Goal: Transaction & Acquisition: Purchase product/service

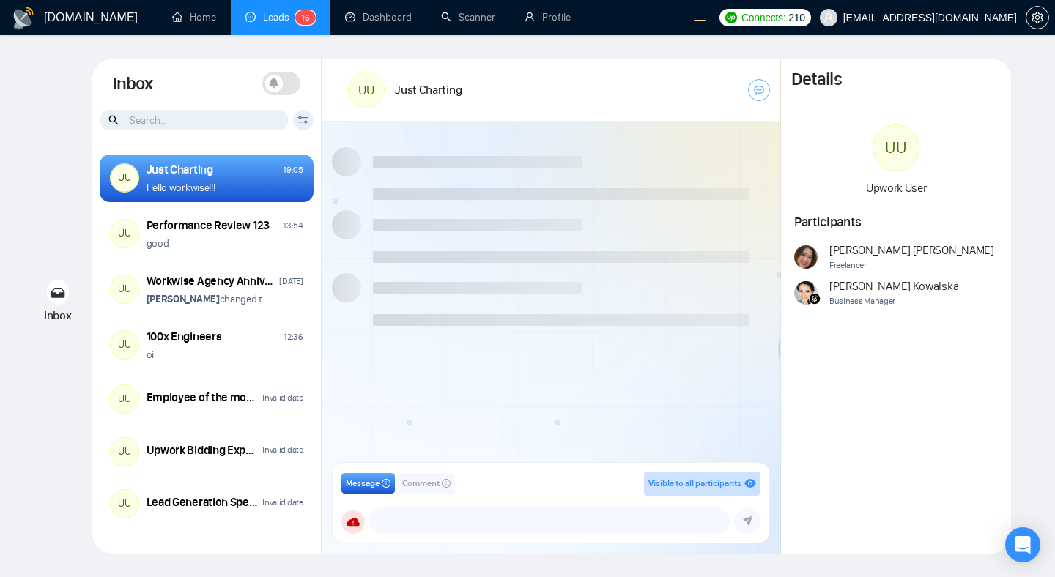
scroll to position [1068, 0]
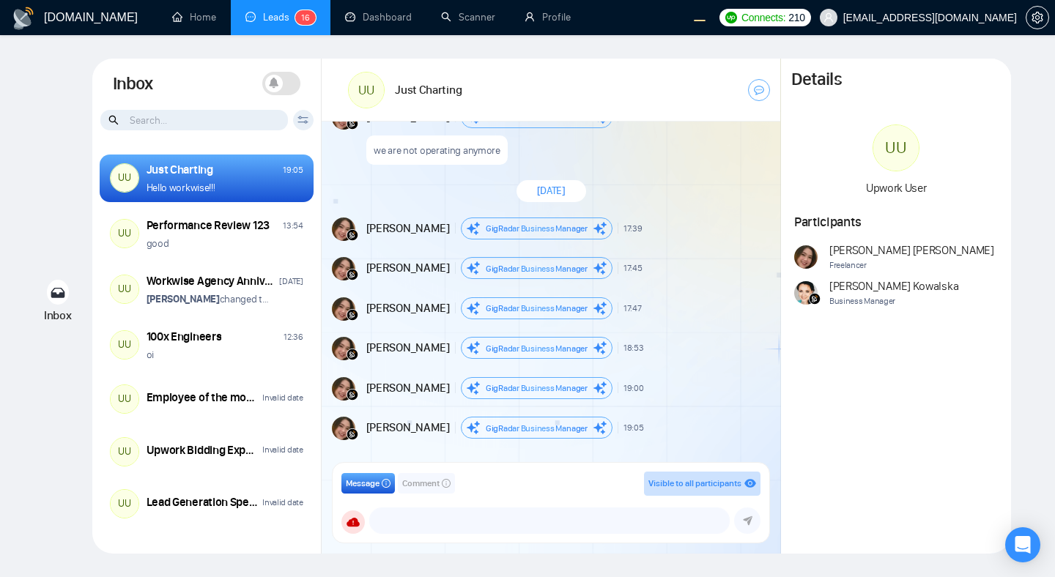
click at [286, 88] on span at bounding box center [281, 83] width 38 height 23
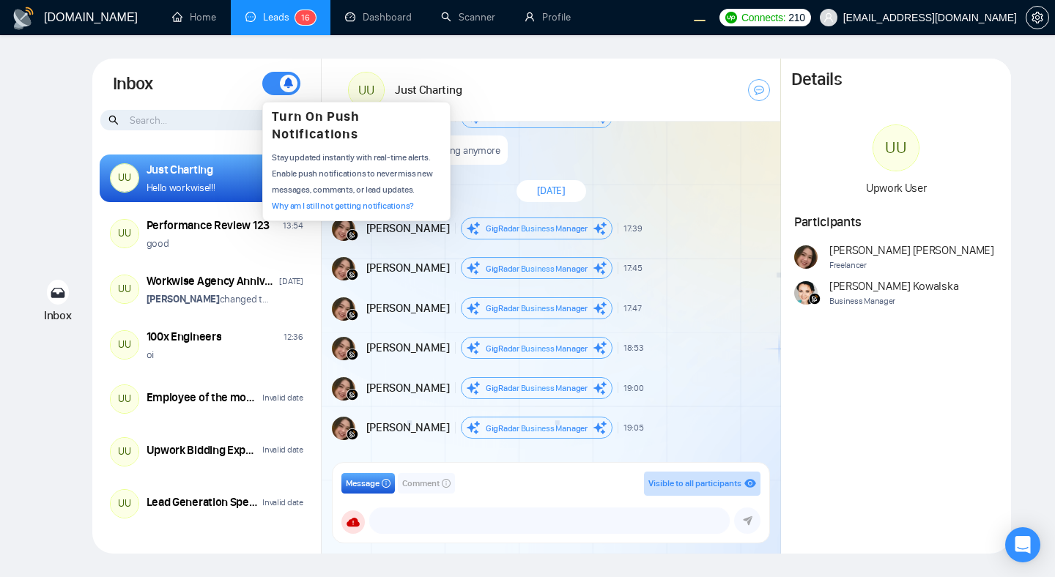
click at [325, 205] on link "Why am I still not getting notifications?" at bounding box center [343, 206] width 142 height 10
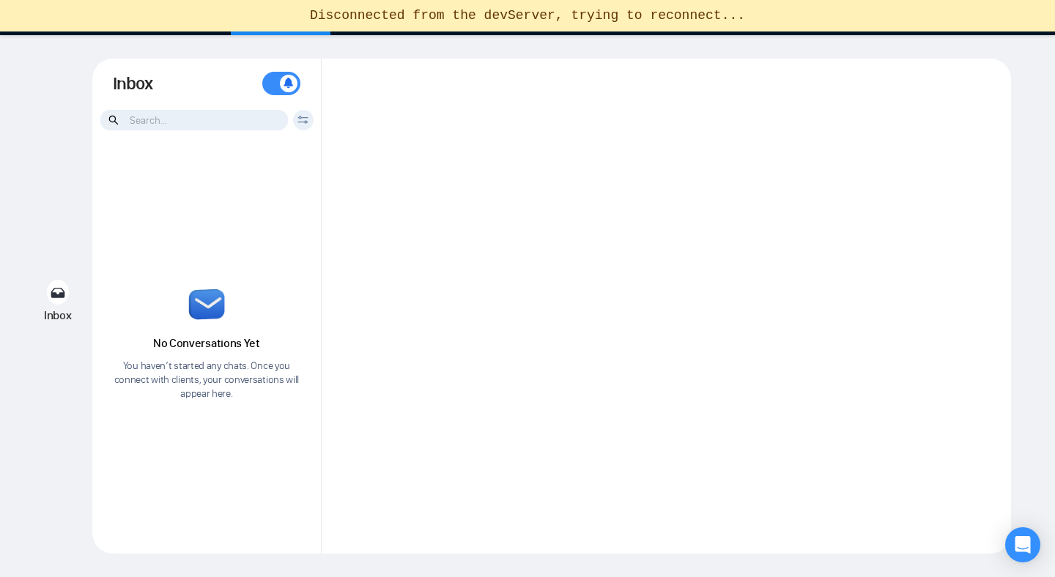
click at [578, 209] on div at bounding box center [666, 306] width 689 height 495
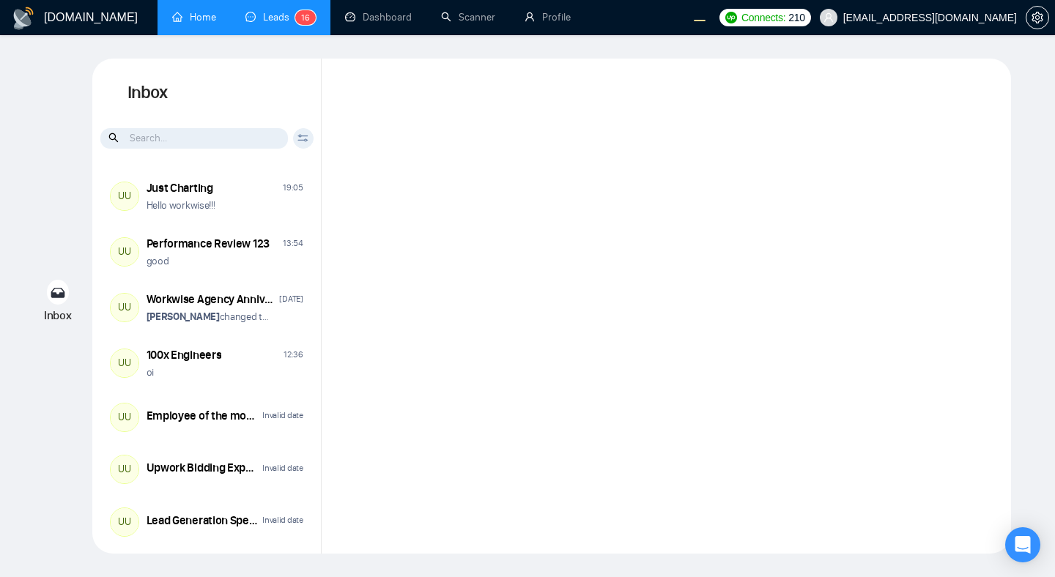
click at [202, 23] on link "Home" at bounding box center [194, 17] width 44 height 12
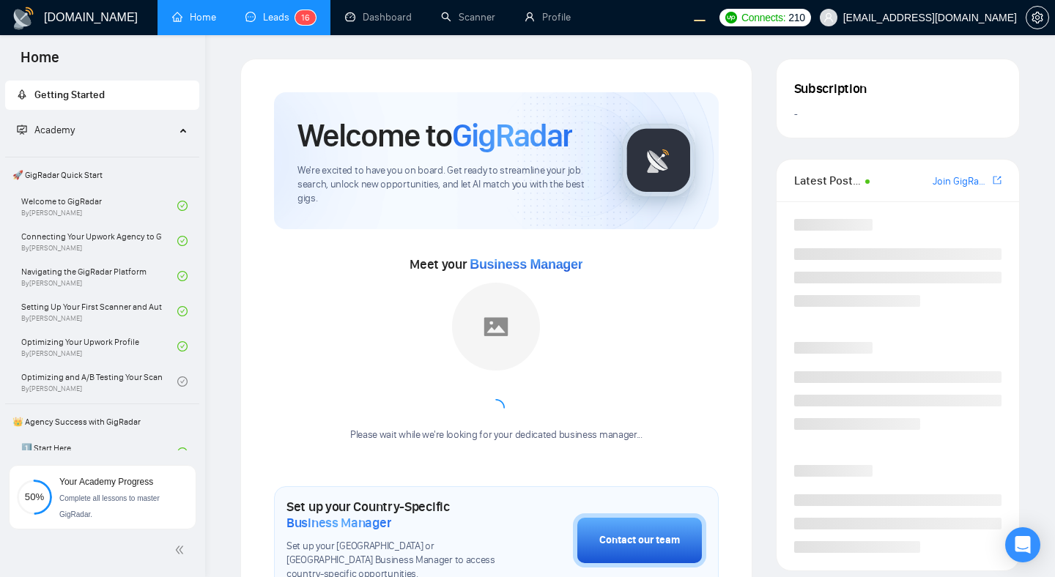
click at [274, 17] on link "Leads 1 6" at bounding box center [280, 17] width 70 height 12
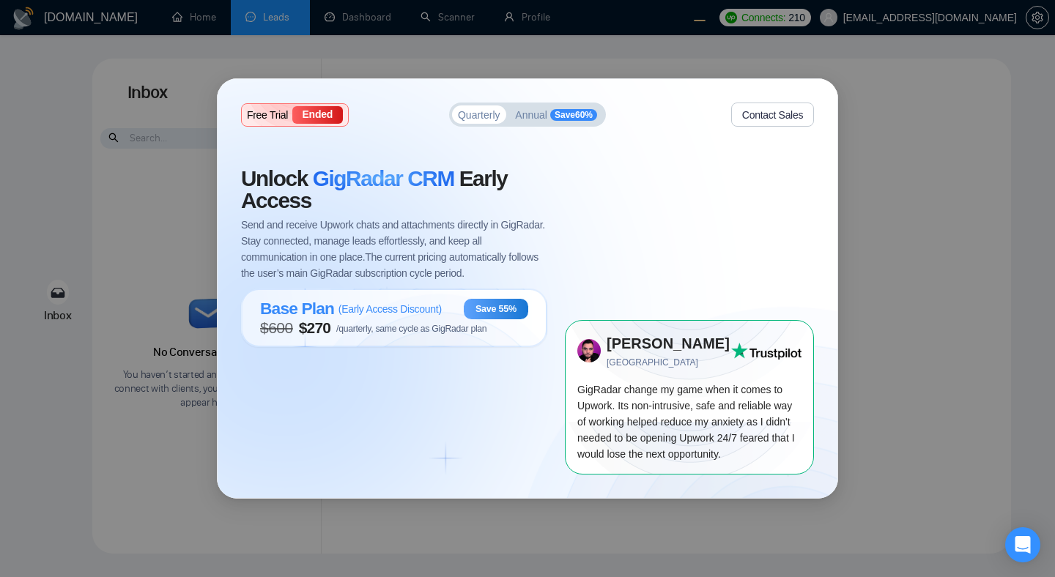
click at [396, 6] on div "Free Trial Ended Quarterly Annual Save 60 % Contact Sales Unlock GigRadar CRM E…" at bounding box center [527, 288] width 1055 height 577
click at [194, 20] on div "Free Trial Ended Quarterly Annual Save 60 % Contact Sales Unlock GigRadar CRM E…" at bounding box center [527, 288] width 1055 height 577
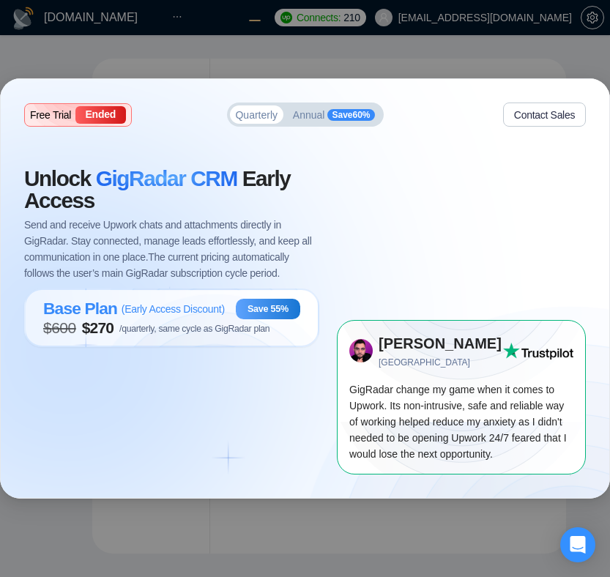
click at [428, 64] on div "Free Trial Ended Quarterly Annual Save 60 % Contact Sales Unlock GigRadar CRM E…" at bounding box center [305, 288] width 610 height 577
click at [196, 23] on div "Free Trial Ended Quarterly Annual Save 60 % Contact Sales Unlock GigRadar CRM E…" at bounding box center [305, 288] width 610 height 577
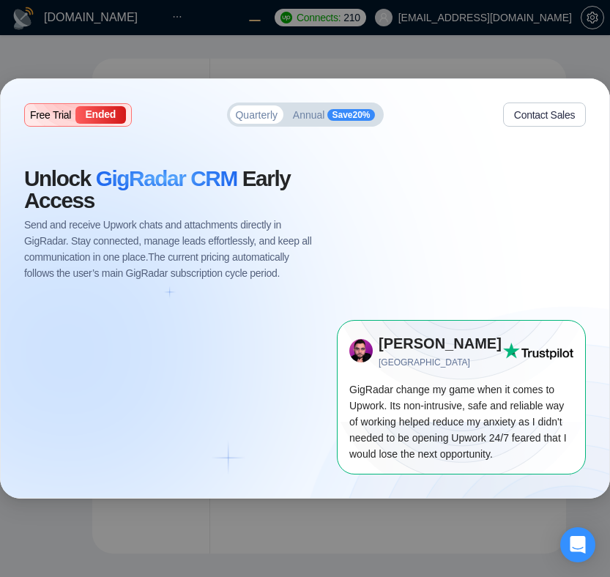
click at [247, 26] on div "Free Trial Ended Quarterly Annual Save 20 % Contact Sales Unlock GigRadar CRM E…" at bounding box center [305, 288] width 610 height 577
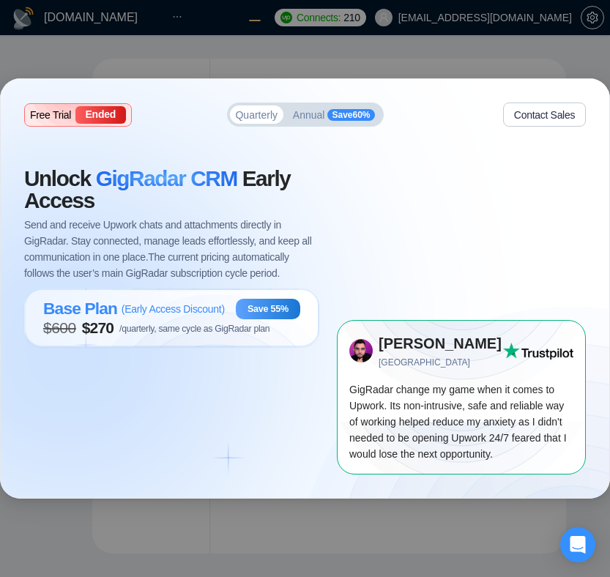
click at [355, 19] on div "Free Trial Ended Quarterly Annual Save 60 % Contact Sales Unlock GigRadar CRM E…" at bounding box center [305, 288] width 610 height 577
click at [475, 15] on div "Free Trial Ended Quarterly Annual Save 60 % Contact Sales Unlock GigRadar CRM E…" at bounding box center [305, 288] width 610 height 577
click at [504, 25] on div "Free Trial Ended Quarterly Annual Save 60 % Contact Sales Unlock GigRadar CRM E…" at bounding box center [305, 288] width 610 height 577
click at [335, 29] on header at bounding box center [305, 17] width 610 height 35
click at [130, 26] on header at bounding box center [305, 17] width 610 height 35
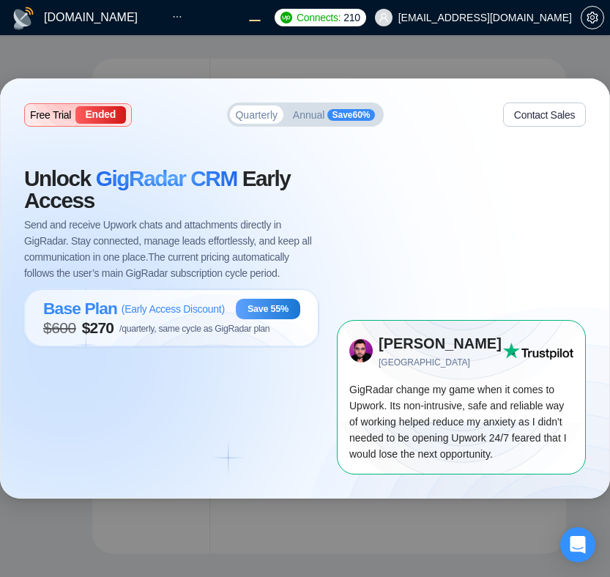
click at [481, 67] on div "Free Trial Ended Quarterly Annual Save 60 % Contact Sales Unlock GigRadar CRM E…" at bounding box center [305, 288] width 610 height 577
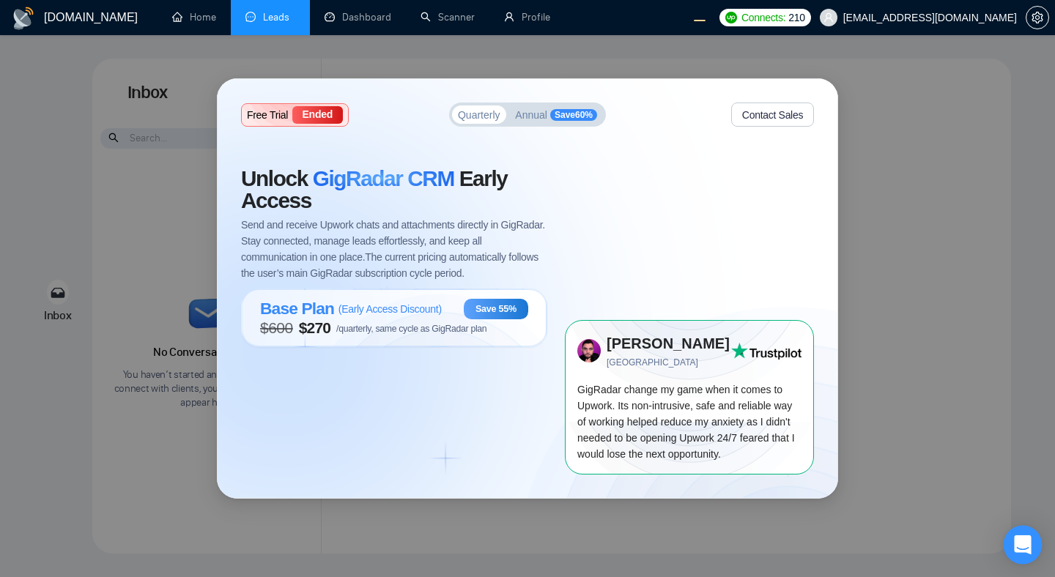
click at [609, 552] on div "Open Intercom Messenger" at bounding box center [1022, 545] width 39 height 39
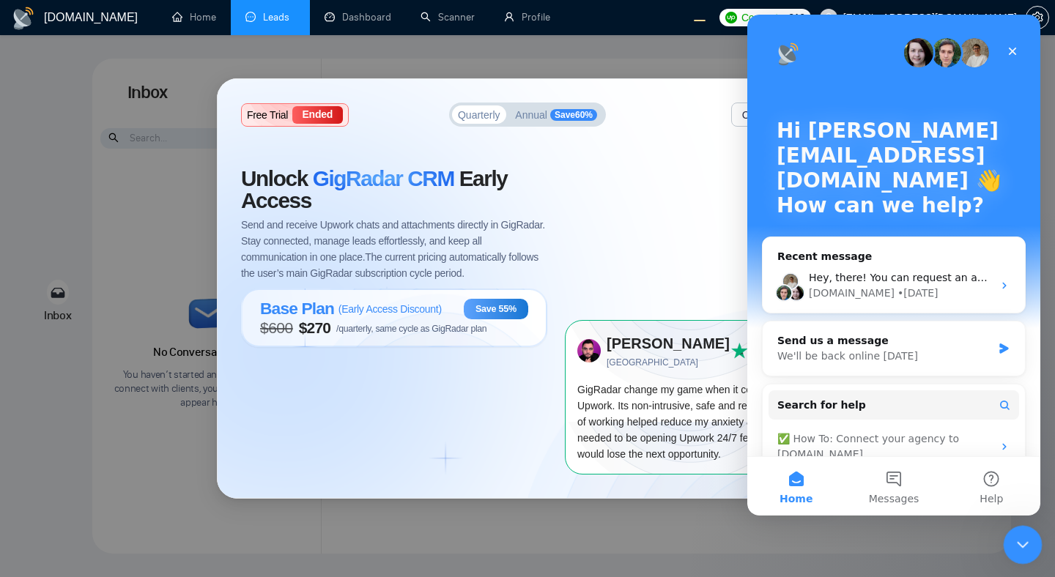
click at [609, 551] on icon "Close Intercom Messenger" at bounding box center [1020, 543] width 18 height 18
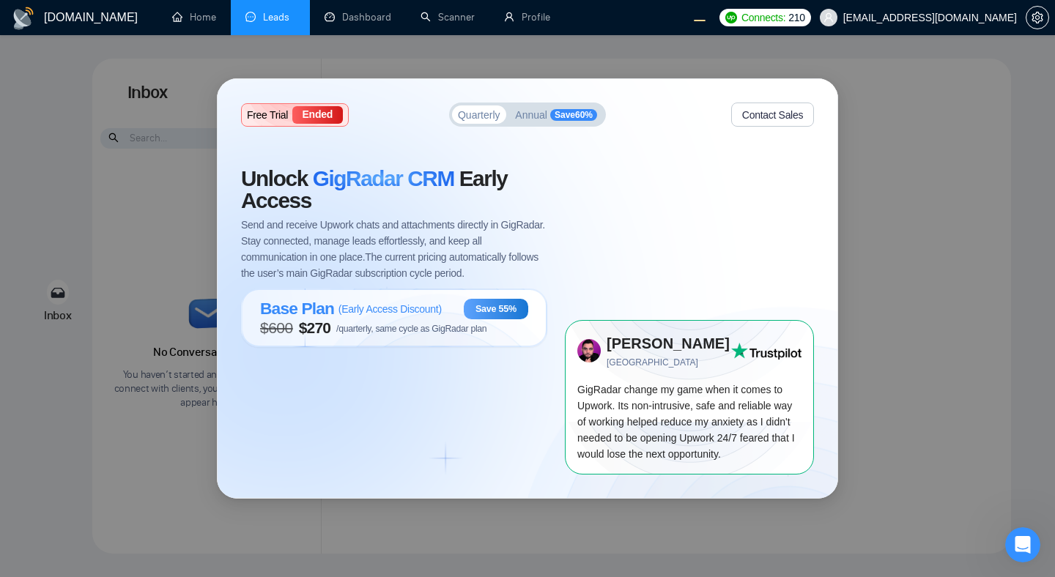
click at [609, 19] on header at bounding box center [527, 17] width 1055 height 35
click at [490, 12] on header at bounding box center [527, 17] width 1055 height 35
click at [253, 16] on header at bounding box center [527, 17] width 1055 height 35
click at [376, 19] on header at bounding box center [527, 17] width 1055 height 35
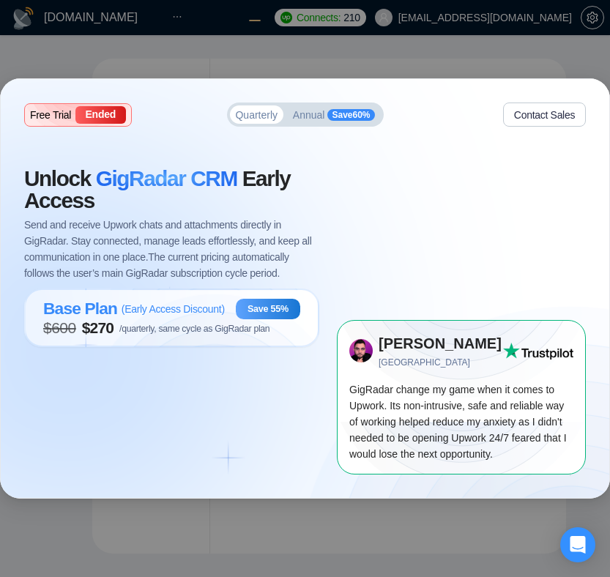
click at [483, 57] on div "Free Trial Ended Quarterly Annual Save 60 % Contact Sales Unlock GigRadar CRM E…" at bounding box center [305, 288] width 610 height 577
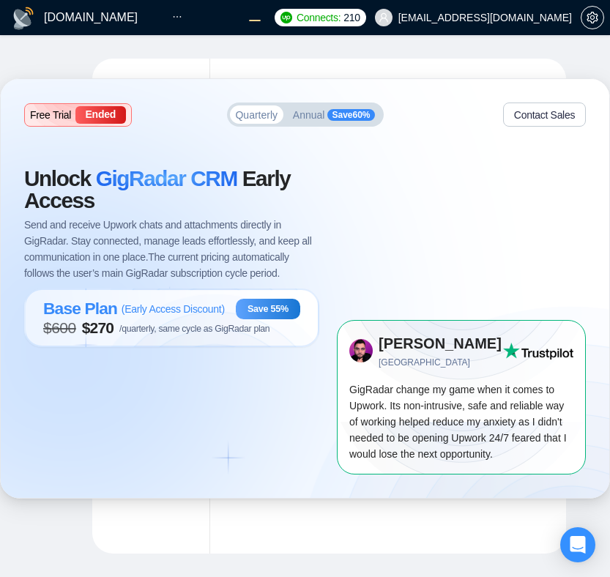
click at [439, 39] on div "Free Trial Ended Quarterly Annual Save 60 % Contact Sales Unlock GigRadar CRM E…" at bounding box center [305, 288] width 610 height 577
click at [179, 18] on div "Free Trial Ended Quarterly Annual Save 60 % Contact Sales Unlock GigRadar CRM E…" at bounding box center [305, 288] width 610 height 577
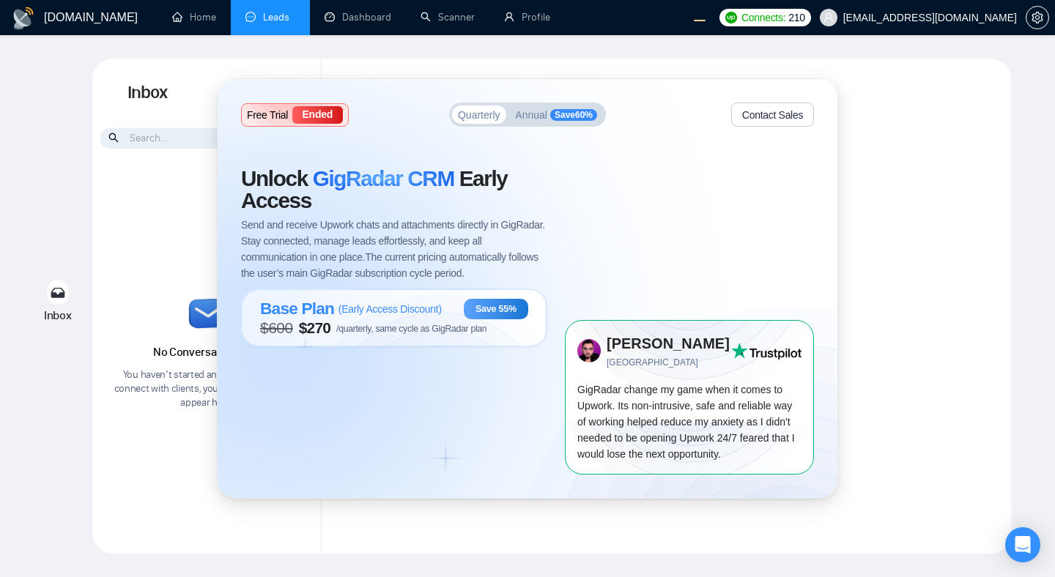
click at [388, 37] on div "Free Trial Ended Quarterly Annual Save 60 % Contact Sales Unlock GigRadar CRM E…" at bounding box center [527, 288] width 1055 height 577
click at [263, 21] on div "Free Trial Ended Quarterly Annual Save 60 % Contact Sales Unlock GigRadar CRM E…" at bounding box center [527, 288] width 1055 height 577
click at [423, 65] on div "Free Trial Ended Quarterly Annual Save 60 % Contact Sales Unlock GigRadar CRM E…" at bounding box center [527, 288] width 1055 height 577
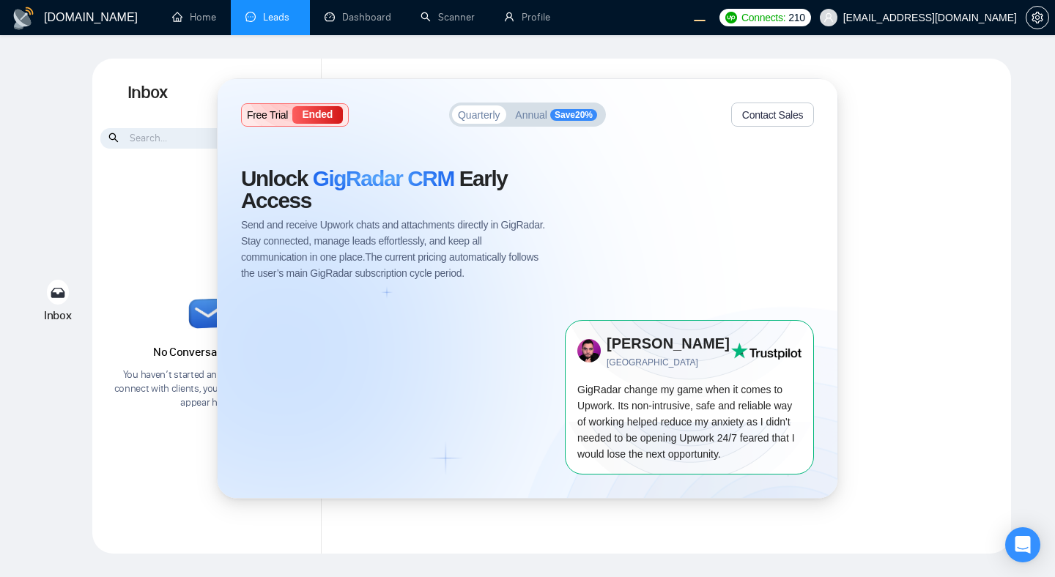
click at [356, 28] on div "Free Trial Ended Quarterly Annual Save 20 % Contact Sales Unlock GigRadar CRM E…" at bounding box center [527, 288] width 1055 height 577
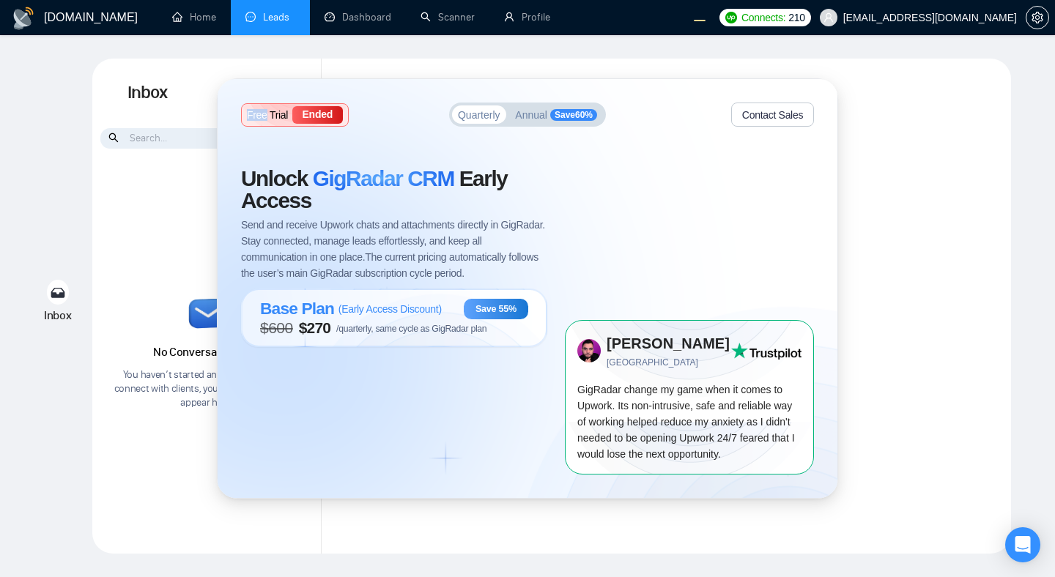
click at [356, 28] on div "Free Trial Ended Quarterly Annual Save 60 % Contact Sales Unlock GigRadar CRM E…" at bounding box center [527, 288] width 1055 height 577
click at [475, 49] on div "Free Trial Ended Quarterly Annual Save 60 % Contact Sales Unlock GigRadar CRM E…" at bounding box center [527, 288] width 1055 height 577
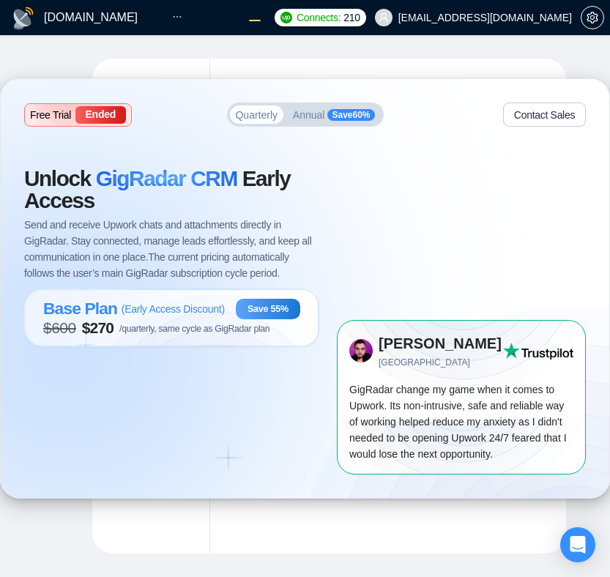
click at [177, 16] on div "Free Trial Ended Quarterly Annual Save 60 % Contact Sales Unlock GigRadar CRM E…" at bounding box center [305, 288] width 610 height 577
click at [500, 21] on div "Free Trial Ended Quarterly Annual Save 60 % Contact Sales Unlock GigRadar CRM E…" at bounding box center [305, 288] width 610 height 577
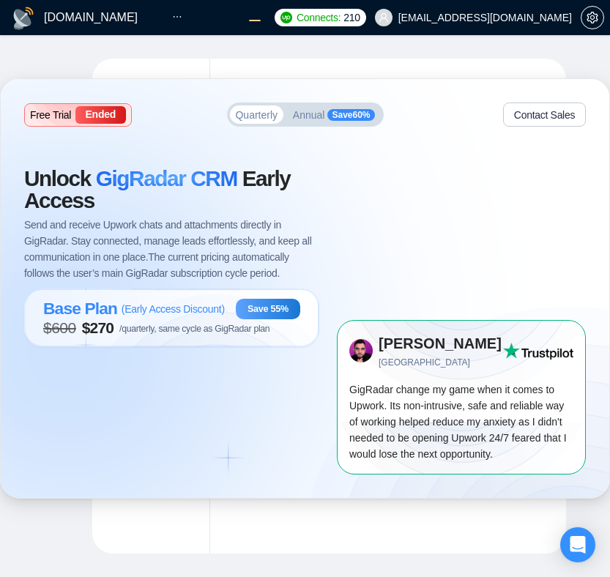
click at [310, 95] on div "Free Trial Ended Quarterly Annual Save 60 % Contact Sales Unlock GigRadar CRM E…" at bounding box center [305, 288] width 609 height 418
click at [179, 28] on div "Free Trial Ended Quarterly Annual Save 60 % Contact Sales Unlock GigRadar CRM E…" at bounding box center [305, 288] width 610 height 577
click at [177, 18] on div "Free Trial Ended Quarterly Annual Save 60 % Contact Sales Unlock GigRadar CRM E…" at bounding box center [305, 288] width 610 height 577
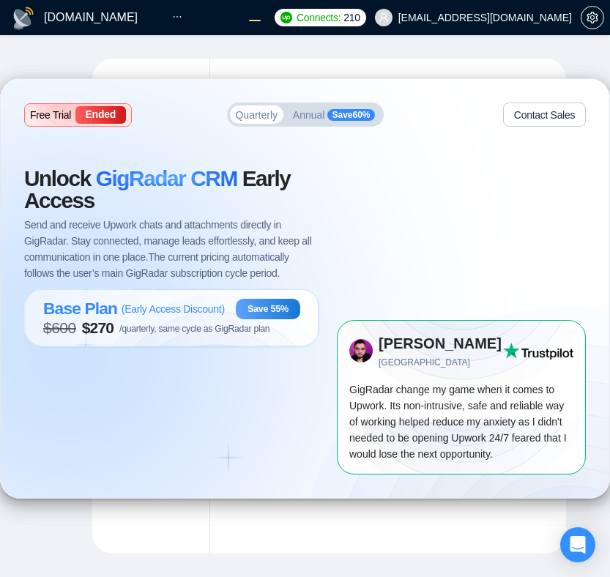
click at [420, 22] on div "Free Trial Ended Quarterly Annual Save 60 % Contact Sales Unlock GigRadar CRM E…" at bounding box center [305, 288] width 610 height 577
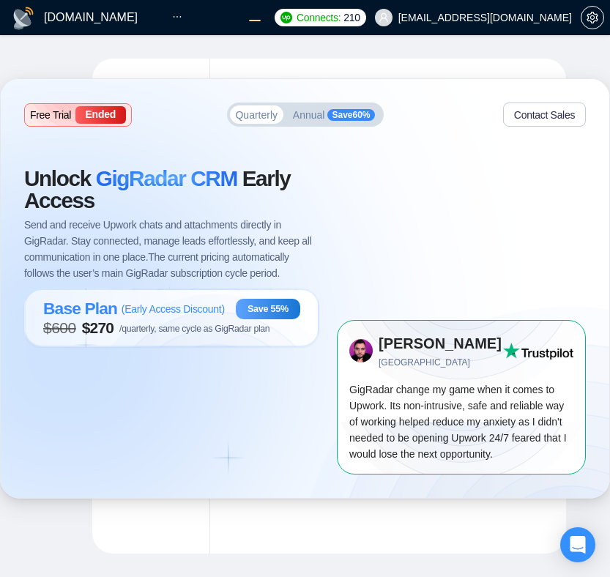
click at [197, 80] on div "Free Trial Ended Quarterly Annual Save 60 % Contact Sales Unlock GigRadar CRM E…" at bounding box center [305, 288] width 609 height 418
click at [178, 26] on div "Free Trial Ended Quarterly Annual Save 60 % Contact Sales Unlock GigRadar CRM E…" at bounding box center [305, 288] width 610 height 577
click at [403, 34] on div "Free Trial Ended Quarterly Annual Save 60 % Contact Sales Unlock GigRadar CRM E…" at bounding box center [305, 288] width 610 height 577
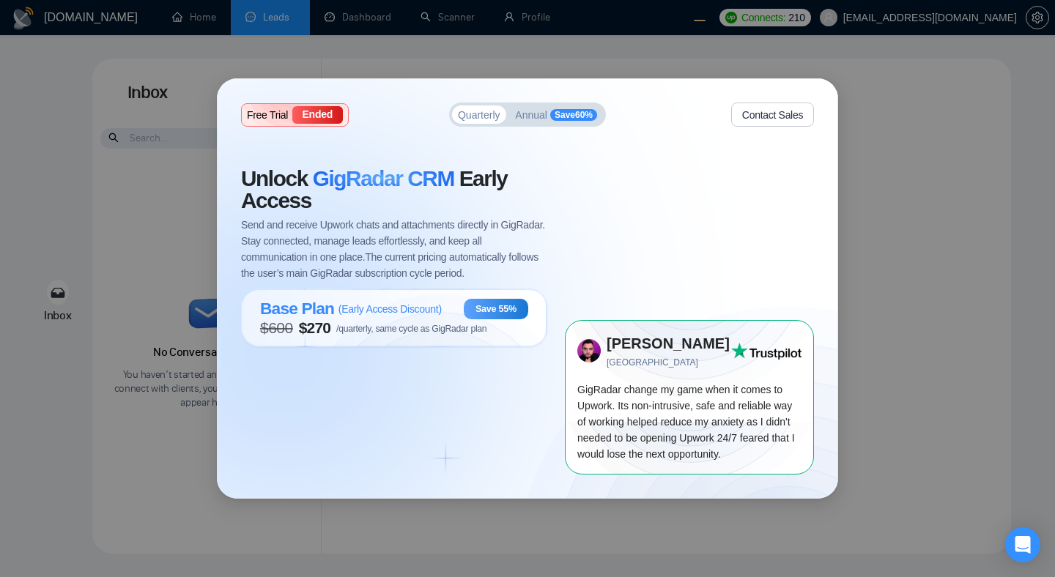
click at [609, 114] on div "Free Trial Ended Quarterly Annual Save 60 % Contact Sales Unlock GigRadar CRM E…" at bounding box center [527, 288] width 1055 height 577
click at [168, 43] on div "Free Trial Ended Quarterly Annual Save 60 % Contact Sales Unlock GigRadar CRM E…" at bounding box center [527, 288] width 1055 height 577
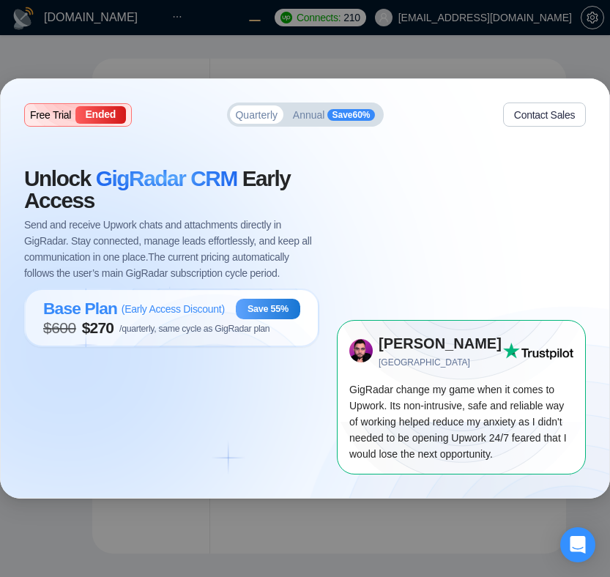
click at [495, 20] on div "Free Trial Ended Quarterly Annual Save 60 % Contact Sales Unlock GigRadar CRM E…" at bounding box center [305, 288] width 610 height 577
click at [419, 40] on div "Free Trial Ended Quarterly Annual Save 60 % Contact Sales Unlock GigRadar CRM E…" at bounding box center [305, 288] width 610 height 577
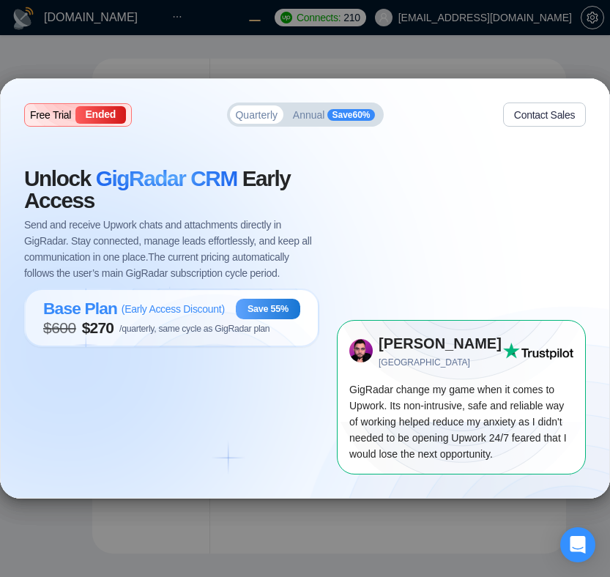
click at [407, 64] on div "Free Trial Ended Quarterly Annual Save 60 % Contact Sales Unlock GigRadar CRM E…" at bounding box center [305, 288] width 610 height 577
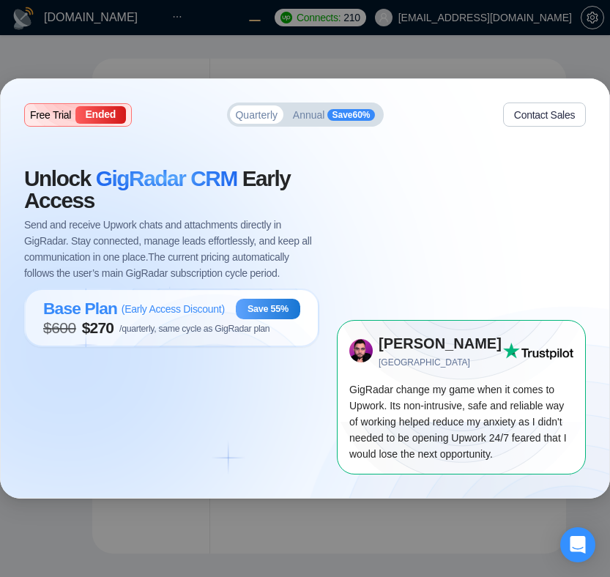
click at [283, 62] on div "Free Trial Ended Quarterly Annual Save 60 % Contact Sales Unlock GigRadar CRM E…" at bounding box center [305, 288] width 610 height 577
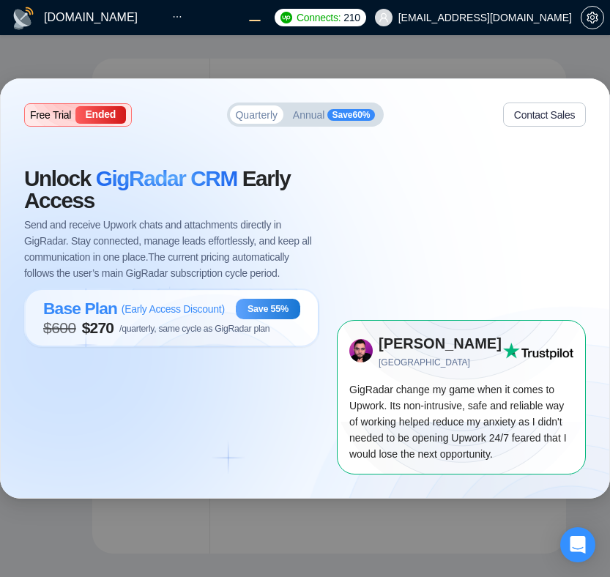
click at [180, 26] on div "Free Trial Ended Quarterly Annual Save 60 % Contact Sales Unlock GigRadar CRM E…" at bounding box center [305, 288] width 610 height 577
click at [163, 10] on div "Free Trial Ended Quarterly Annual Save 60 % Contact Sales Unlock GigRadar CRM E…" at bounding box center [305, 288] width 610 height 577
click at [179, 16] on div "Free Trial Ended Quarterly Annual Save 60 % Contact Sales Unlock GigRadar CRM E…" at bounding box center [305, 288] width 610 height 577
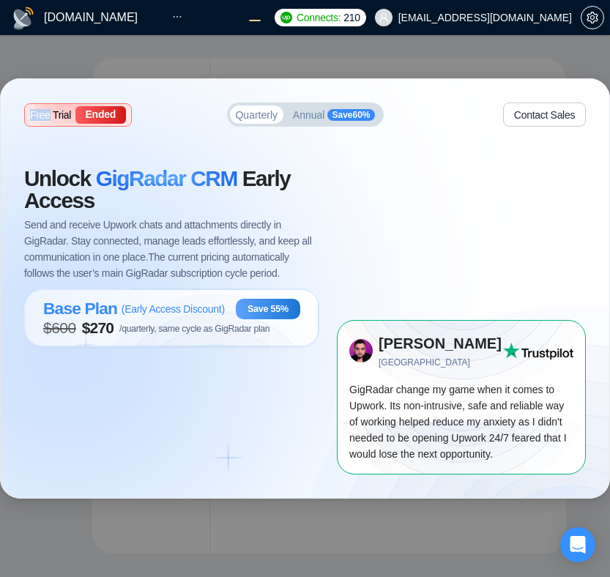
click at [179, 16] on div "Free Trial Ended Quarterly Annual Save 60 % Contact Sales Unlock GigRadar CRM E…" at bounding box center [305, 288] width 610 height 577
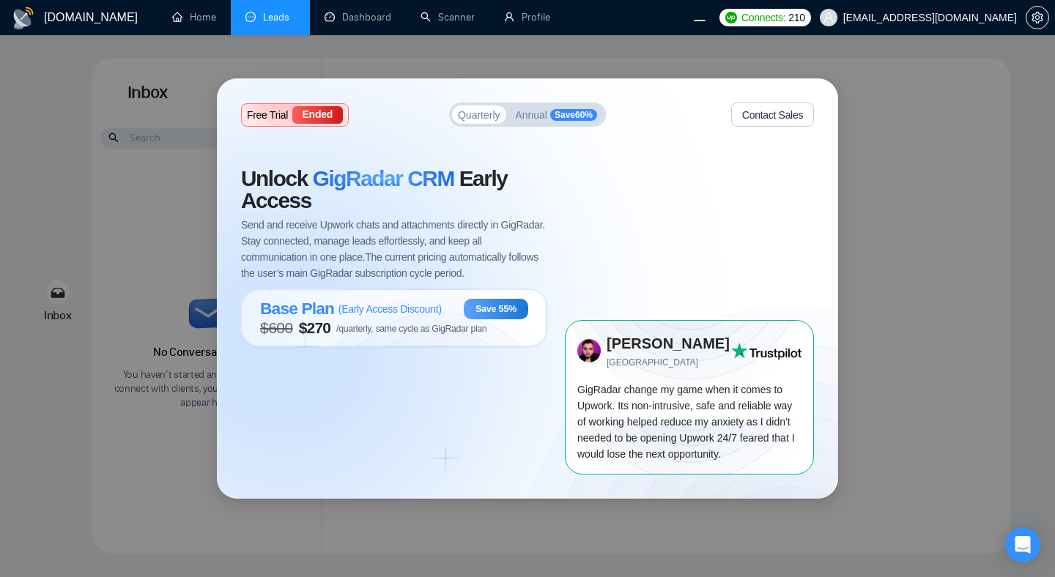
click at [541, 16] on div "Free Trial Ended Quarterly Annual Save 60 % Contact Sales Unlock GigRadar CRM E…" at bounding box center [527, 288] width 1055 height 577
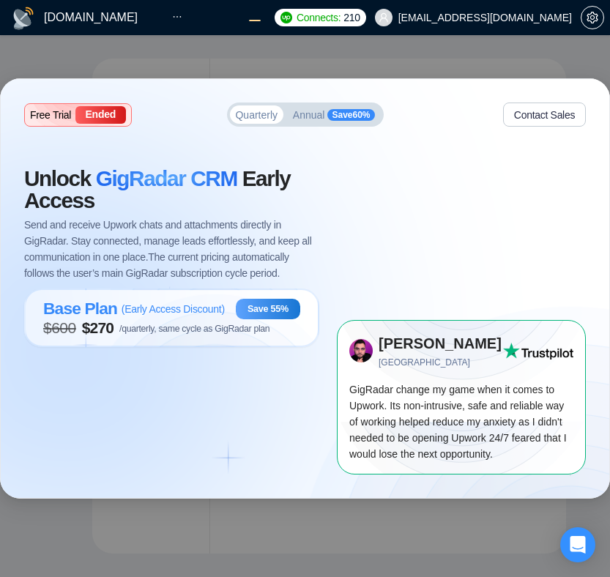
click at [420, 20] on div "Free Trial Ended Quarterly Annual Save 60 % Contact Sales Unlock GigRadar CRM E…" at bounding box center [305, 288] width 610 height 577
click at [95, 21] on div "Free Trial Ended Quarterly Annual Save 60 % Contact Sales Unlock GigRadar CRM E…" at bounding box center [305, 288] width 610 height 577
click at [411, 92] on div "Free Trial Ended Quarterly Annual Save 60 % Contact Sales Unlock GigRadar CRM E…" at bounding box center [305, 288] width 609 height 418
click at [454, 20] on div "Free Trial Ended Quarterly Annual Save 60 % Contact Sales Unlock GigRadar CRM E…" at bounding box center [305, 288] width 610 height 577
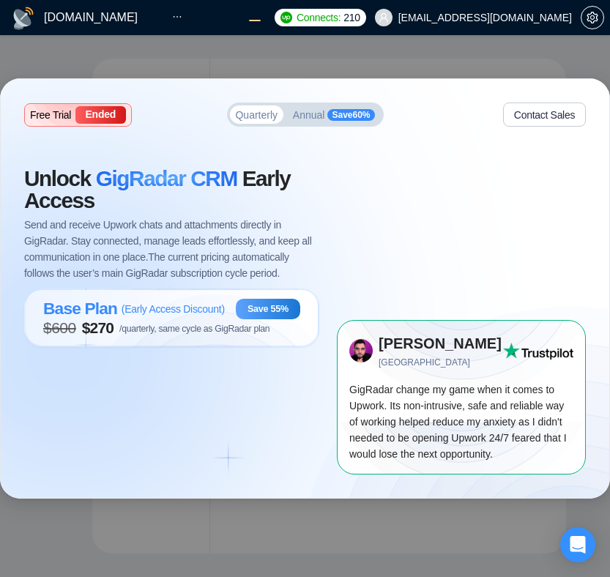
click at [513, 14] on div "Free Trial Ended Quarterly Annual Save 60 % Contact Sales Unlock GigRadar CRM E…" at bounding box center [305, 288] width 610 height 577
click at [128, 182] on span "GigRadar CRM" at bounding box center [166, 178] width 141 height 24
click at [293, 119] on span "Annual" at bounding box center [309, 115] width 32 height 10
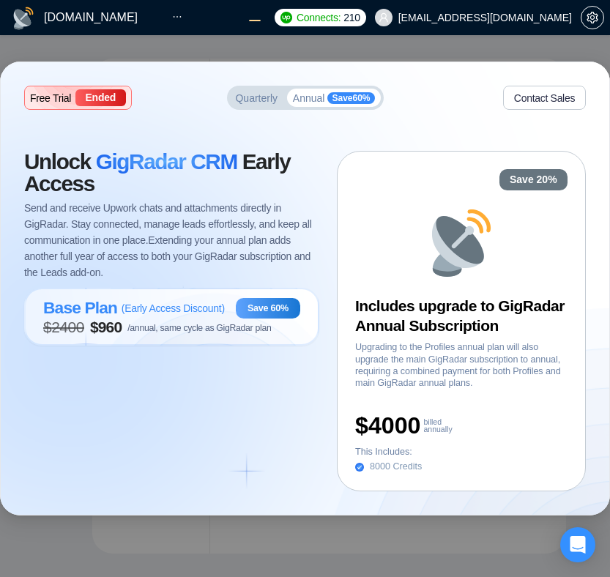
click at [259, 100] on span "Quarterly" at bounding box center [256, 98] width 42 height 10
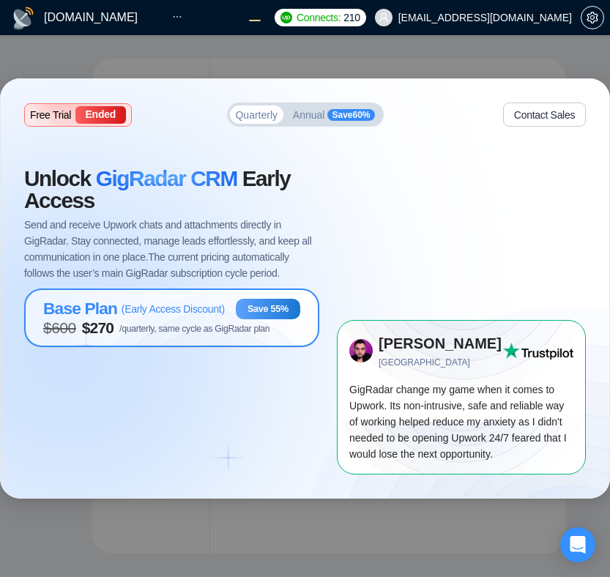
click at [168, 324] on span "/quarterly, same cycle as GigRadar plan" at bounding box center [194, 329] width 150 height 10
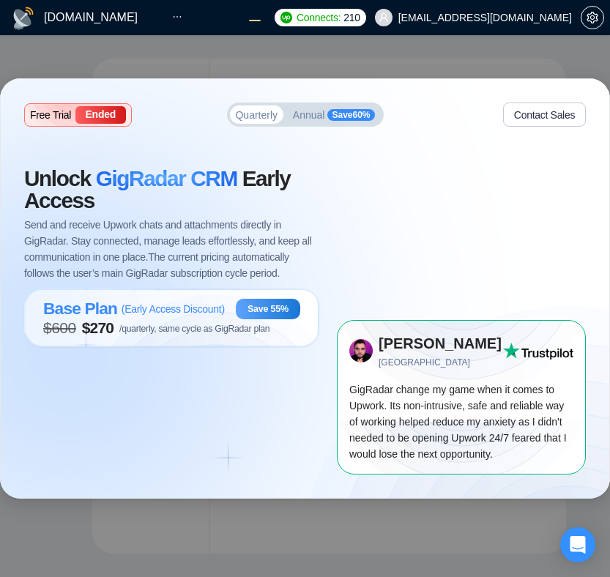
click at [250, 15] on div "Free Trial Ended Quarterly Annual Save 60 % Contact Sales Unlock GigRadar CRM E…" at bounding box center [305, 288] width 610 height 577
click at [176, 18] on div "Free Trial Ended Quarterly Annual Save 60 % Contact Sales Unlock GigRadar CRM E…" at bounding box center [305, 288] width 610 height 577
click at [227, 87] on div "Free Trial Ended Quarterly Annual Save 60 % Contact Sales Unlock GigRadar CRM E…" at bounding box center [305, 288] width 609 height 418
click at [423, 38] on div "Free Trial Ended Quarterly Annual Save 60 % Contact Sales Unlock GigRadar CRM E…" at bounding box center [305, 288] width 610 height 577
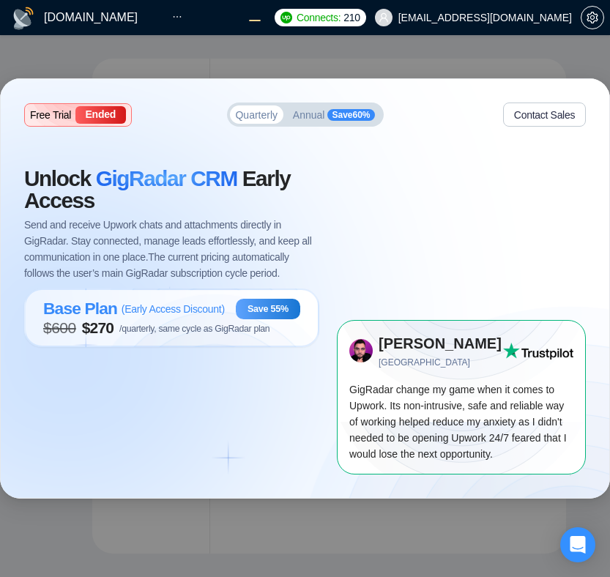
click at [409, 9] on div "Free Trial Ended Quarterly Annual Save 60 % Contact Sales Unlock GigRadar CRM E…" at bounding box center [305, 288] width 610 height 577
click at [444, 36] on div "Free Trial Ended Quarterly Annual Save 60 % Contact Sales Unlock GigRadar CRM E…" at bounding box center [305, 288] width 610 height 577
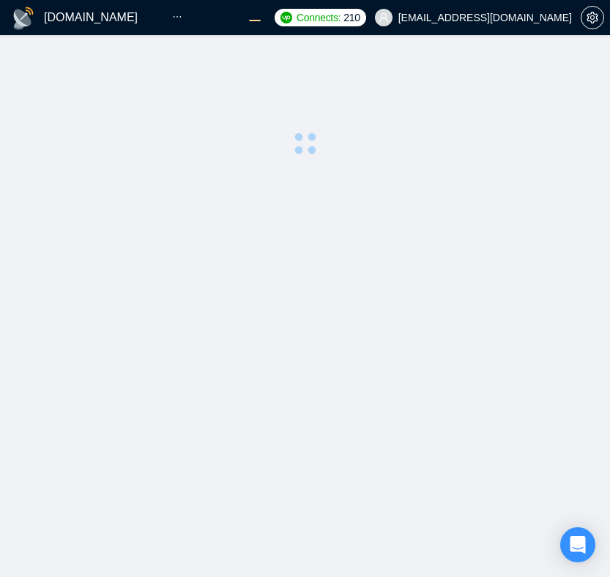
click at [185, 18] on li at bounding box center [177, 17] width 40 height 35
click at [176, 18] on icon "ellipsis" at bounding box center [177, 17] width 10 height 10
click at [115, 27] on div "[DOMAIN_NAME]" at bounding box center [75, 17] width 126 height 35
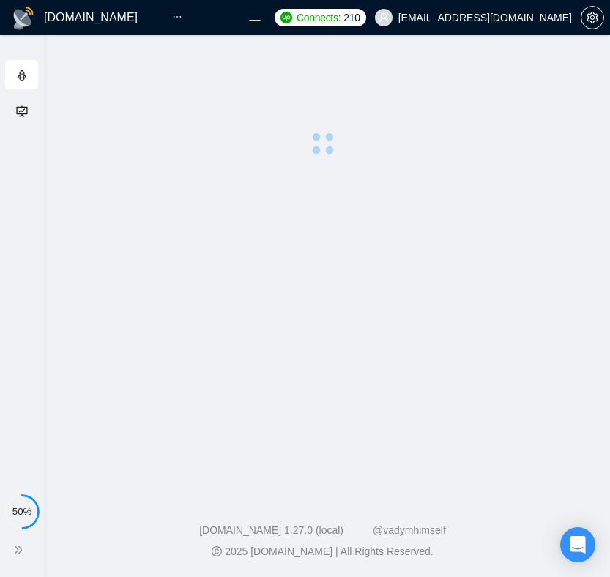
click at [160, 105] on body "Getting Started Academy 50% GigRadar.io Home Leads Dashboard Scanner Profile Co…" at bounding box center [305, 288] width 610 height 577
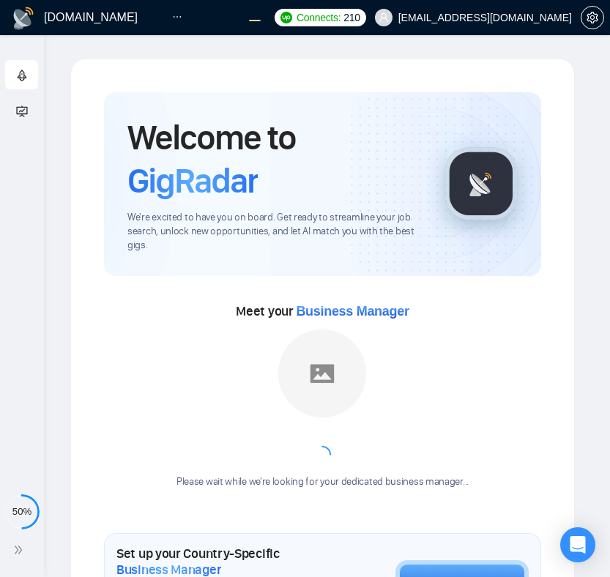
click at [174, 15] on icon "ellipsis" at bounding box center [177, 17] width 10 height 10
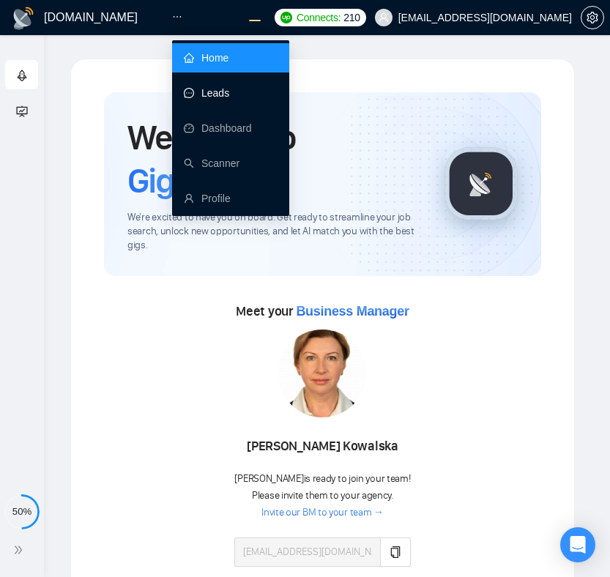
click at [211, 97] on link "Leads" at bounding box center [209, 93] width 51 height 12
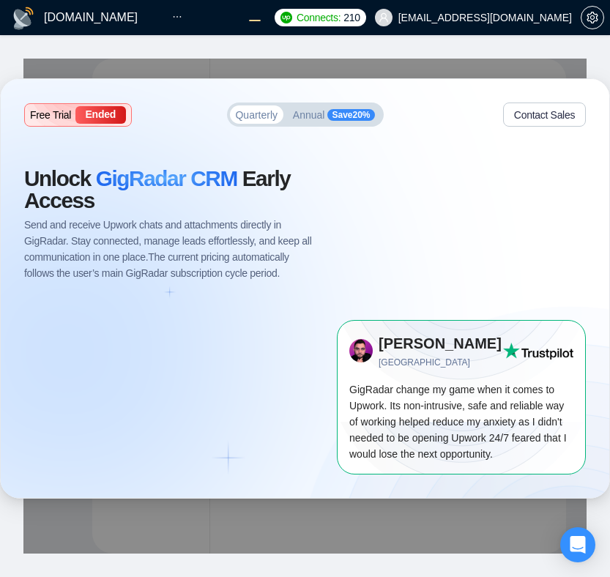
click at [175, 18] on div "Free Trial Ended Quarterly Annual Save 20 % Contact Sales Unlock GigRadar CRM E…" at bounding box center [305, 288] width 610 height 577
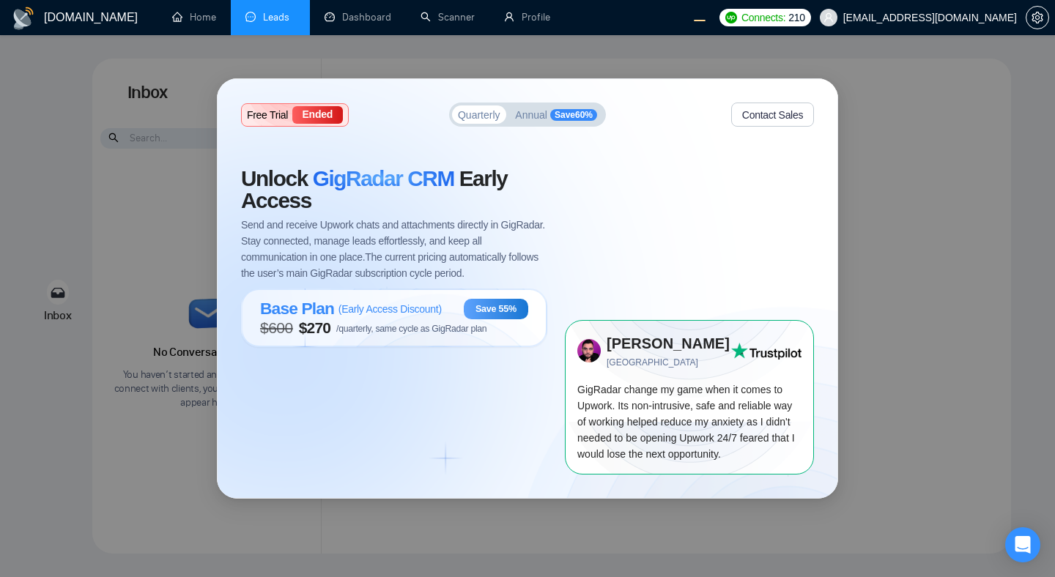
click at [350, 20] on div "Free Trial Ended Quarterly Annual Save 60 % Contact Sales Unlock GigRadar CRM E…" at bounding box center [527, 288] width 1055 height 577
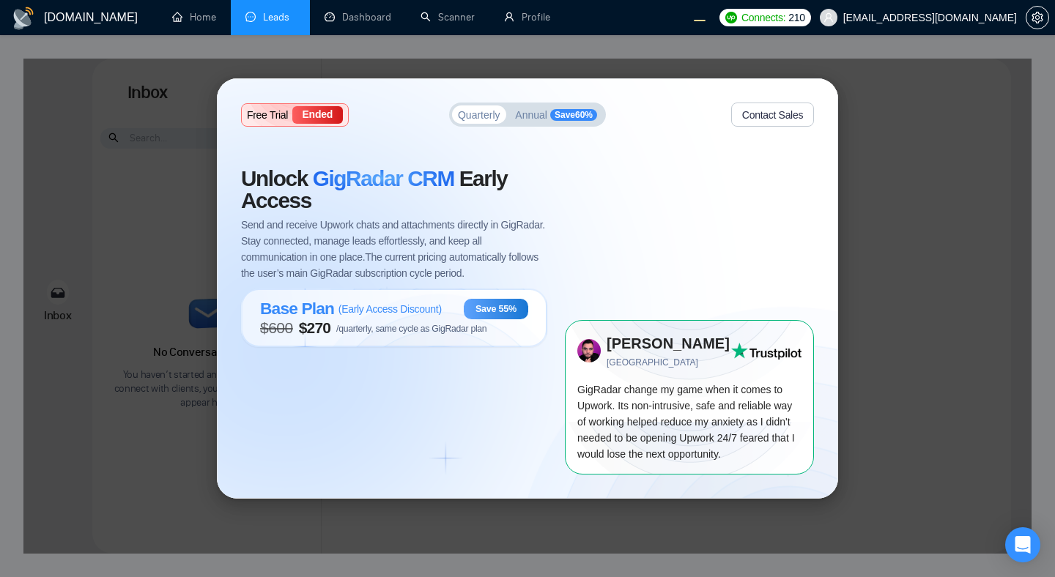
click at [209, 16] on div "Free Trial Ended Quarterly Annual Save 60 % Contact Sales Unlock GigRadar CRM E…" at bounding box center [527, 288] width 1055 height 577
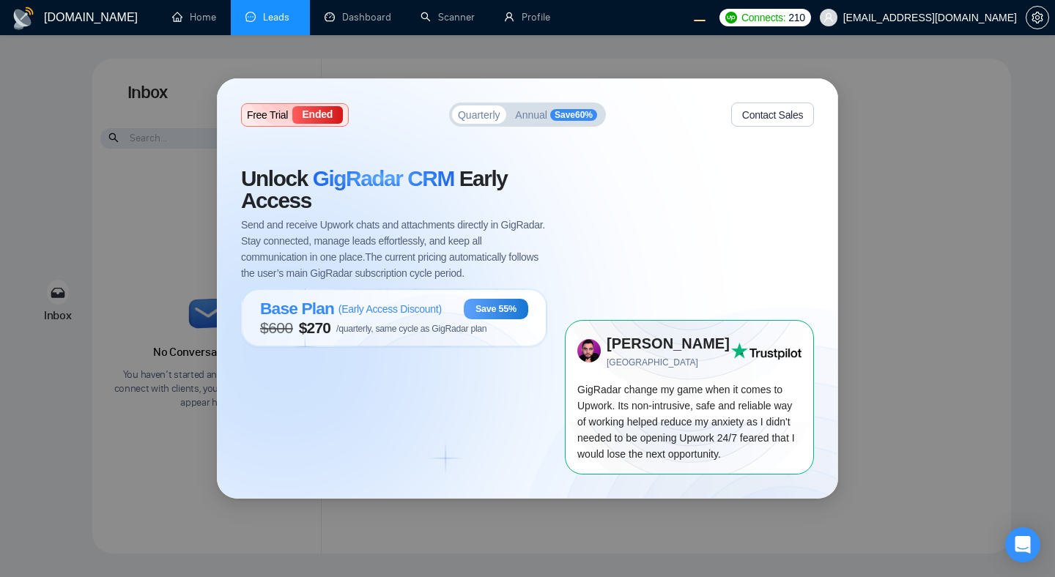
click at [320, 26] on div "Free Trial Ended Quarterly Annual Save 60 % Contact Sales Unlock GigRadar CRM E…" at bounding box center [527, 288] width 1055 height 577
click at [344, 23] on div "Free Trial Ended Quarterly Annual Save 60 % Contact Sales Unlock GigRadar CRM E…" at bounding box center [527, 288] width 1055 height 577
click at [420, 443] on div "Unlock GigRadar CRM Early Access Send and receive Upwork chats and attachments …" at bounding box center [403, 321] width 324 height 306
click at [474, 18] on div "Free Trial Ended Quarterly Annual Save 60 % Contact Sales Unlock GigRadar CRM E…" at bounding box center [527, 288] width 1055 height 577
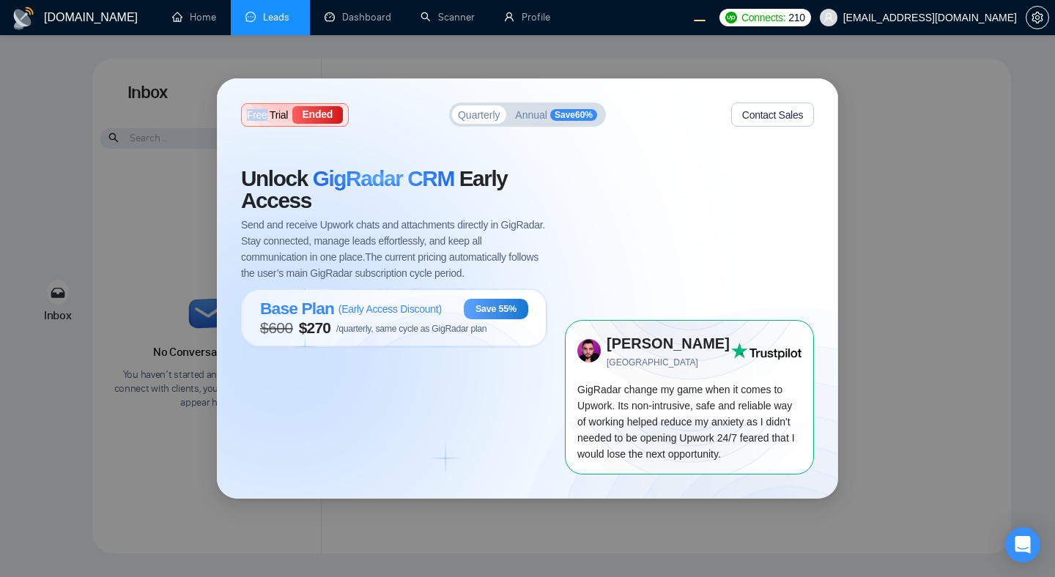
click at [474, 18] on div "Free Trial Ended Quarterly Annual Save 60 % Contact Sales Unlock GigRadar CRM E…" at bounding box center [527, 288] width 1055 height 577
click at [363, 138] on div "Free Trial Ended Quarterly Annual Save 60 % Contact Sales Unlock GigRadar CRM E…" at bounding box center [528, 288] width 620 height 418
click at [76, 19] on div "Free Trial Ended Quarterly Annual Save 60 % Contact Sales Unlock GigRadar CRM E…" at bounding box center [527, 288] width 1055 height 577
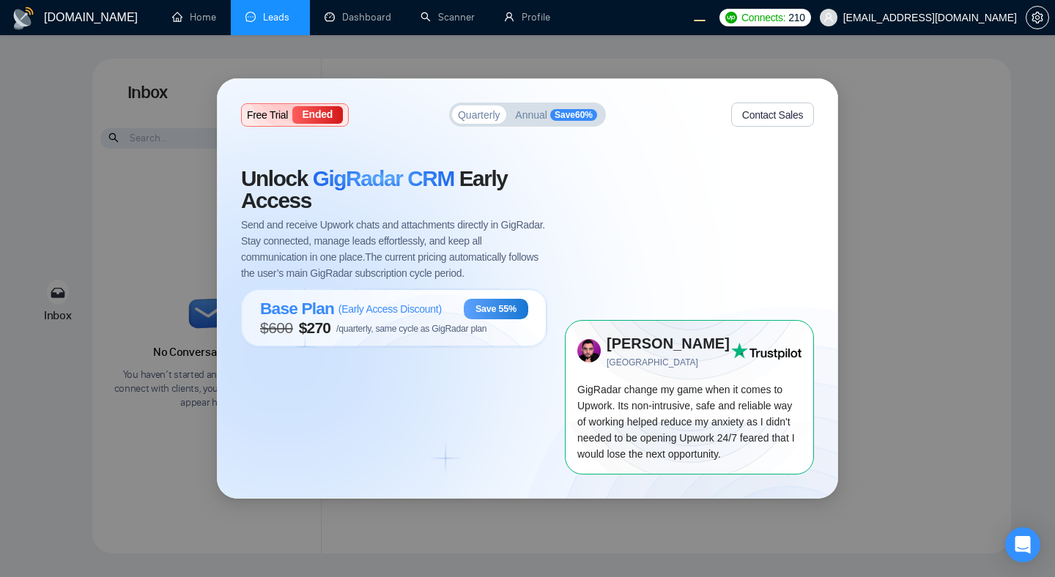
click at [628, 138] on div "Free Trial Ended Quarterly Annual Save 60 % Contact Sales Unlock GigRadar CRM E…" at bounding box center [528, 288] width 620 height 418
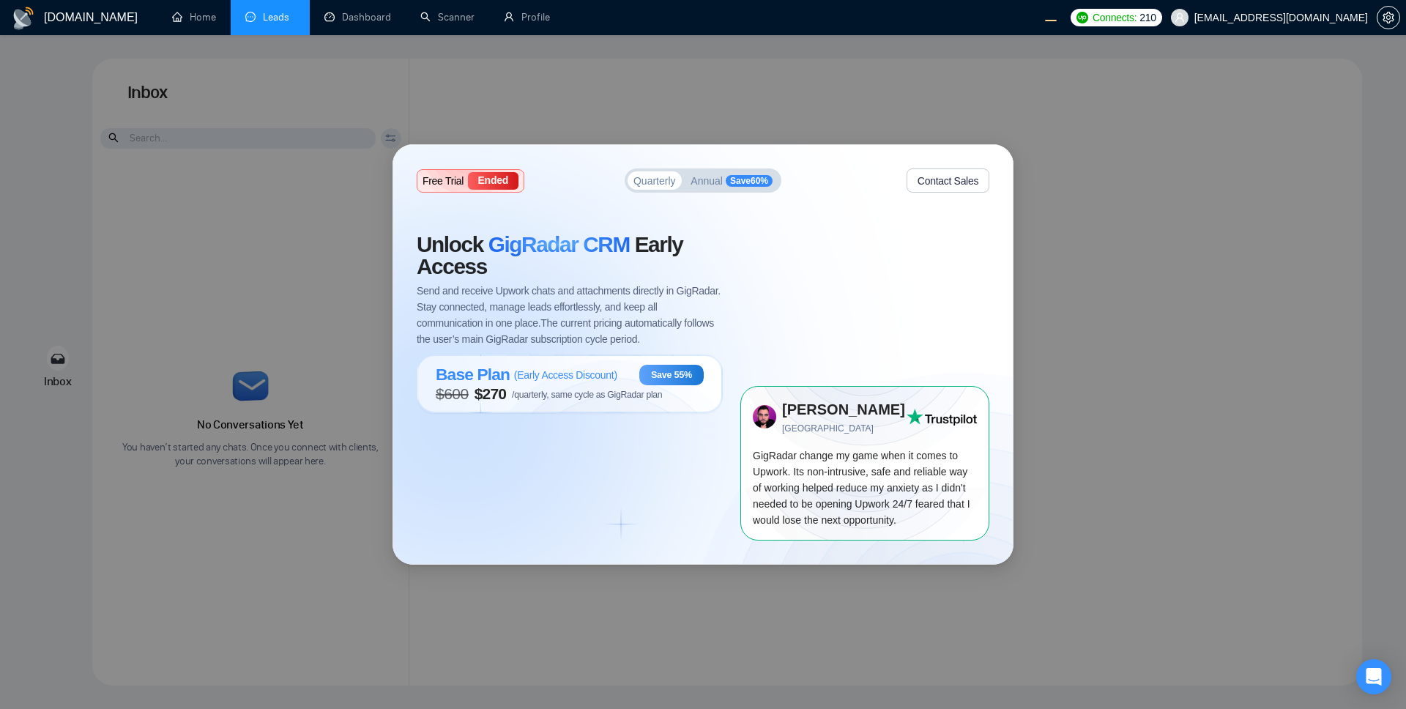
click at [973, 89] on div "Free Trial Ended Quarterly Annual Save 60 % Contact Sales Unlock GigRadar CRM E…" at bounding box center [703, 354] width 1406 height 709
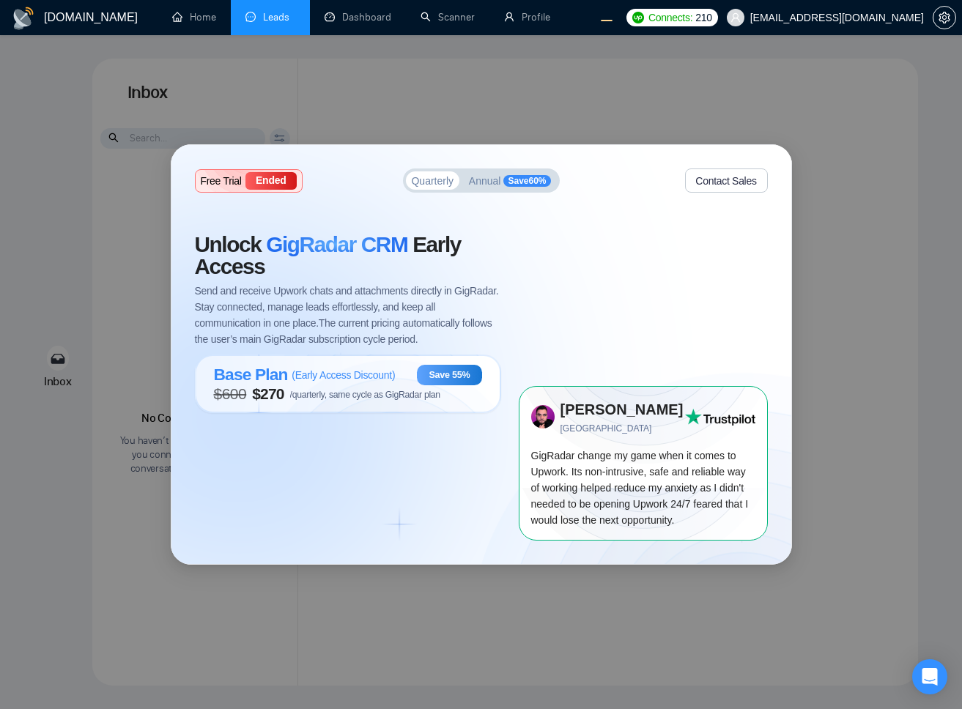
click at [584, 14] on div "Free Trial Ended Quarterly Annual Save 60 % Contact Sales Unlock GigRadar CRM E…" at bounding box center [481, 354] width 962 height 709
click at [516, 18] on div "Free Trial Ended Quarterly Annual Save 60 % Contact Sales Unlock GigRadar CRM E…" at bounding box center [481, 354] width 962 height 709
click at [571, 15] on div "Free Trial Ended Quarterly Annual Save 60 % Contact Sales Unlock GigRadar CRM E…" at bounding box center [481, 354] width 962 height 709
click at [508, 28] on div "Free Trial Ended Quarterly Annual Save 60 % Contact Sales Unlock GigRadar CRM E…" at bounding box center [481, 354] width 962 height 709
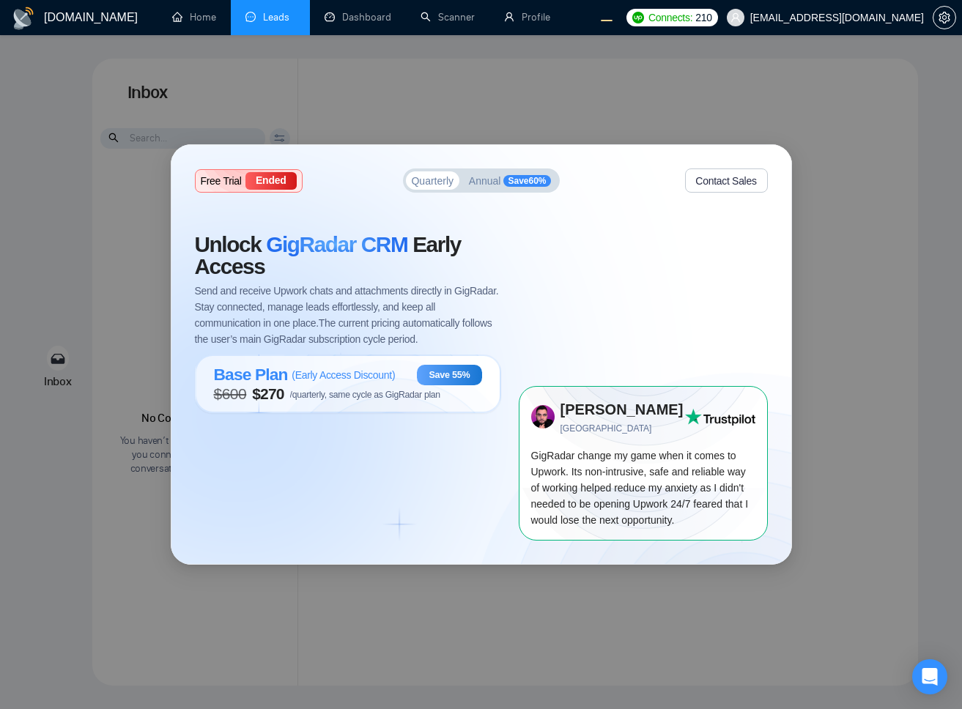
click at [503, 181] on span "Save 60 %" at bounding box center [526, 181] width 47 height 12
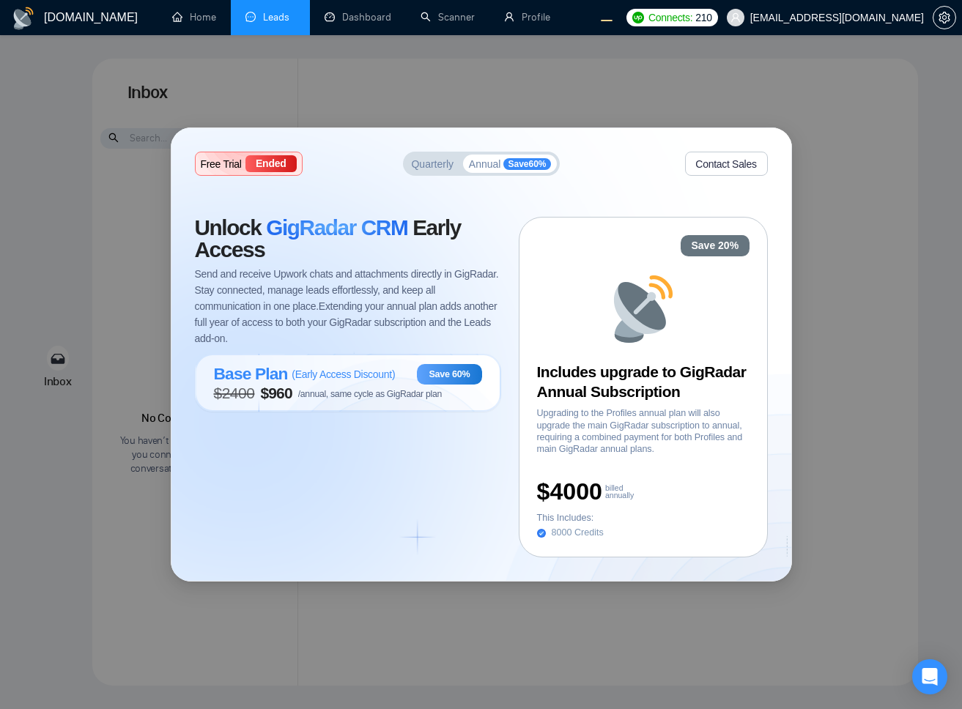
click at [428, 163] on span "Quarterly" at bounding box center [432, 164] width 42 height 10
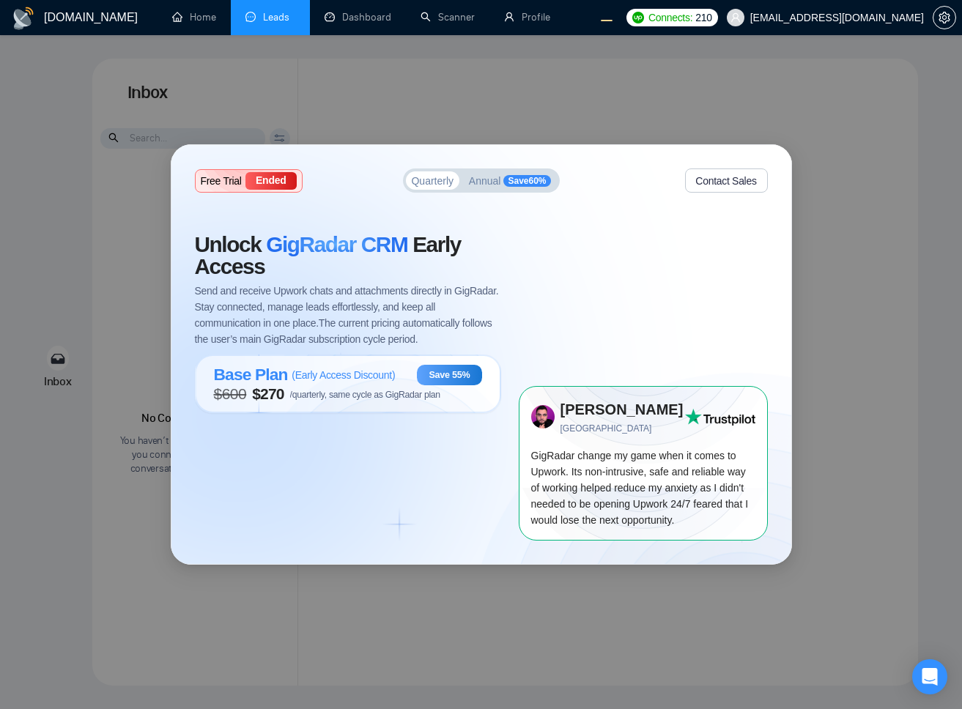
click at [370, 473] on div "Unlock GigRadar CRM Early Access Send and receive Upwork chats and attachments …" at bounding box center [357, 387] width 324 height 306
click at [749, 176] on button "Contact Sales" at bounding box center [726, 180] width 83 height 24
click at [310, 545] on div "Free Trial Ended Quarterly Annual Save 60 % Contact Sales Unlock GigRadar CRM E…" at bounding box center [481, 354] width 620 height 418
click at [368, 456] on div "Unlock GigRadar CRM Early Access Send and receive Upwork chats and attachments …" at bounding box center [357, 387] width 324 height 306
click at [289, 439] on div "Unlock GigRadar CRM Early Access Send and receive Upwork chats and attachments …" at bounding box center [357, 387] width 324 height 306
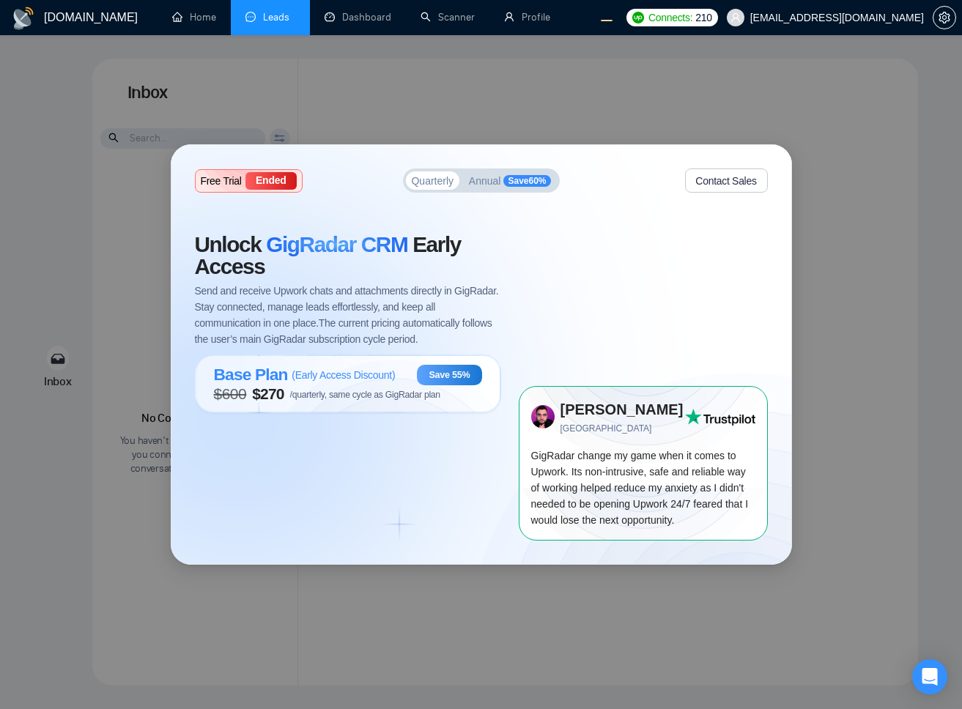
click at [363, 491] on div "Unlock GigRadar CRM Early Access Send and receive Upwork chats and attachments …" at bounding box center [357, 387] width 324 height 306
click at [174, 80] on div "Free Trial Ended Quarterly Annual Save 60 % Contact Sales Unlock GigRadar CRM E…" at bounding box center [481, 354] width 962 height 709
click at [103, 15] on div "Free Trial Ended Quarterly Annual Save 60 % Contact Sales Unlock GigRadar CRM E…" at bounding box center [481, 354] width 962 height 709
click at [253, 26] on div "Free Trial Ended Quarterly Annual Save 60 % Contact Sales Unlock GigRadar CRM E…" at bounding box center [481, 354] width 962 height 709
click at [319, 19] on div "Free Trial Ended Quarterly Annual Save 60 % Contact Sales Unlock GigRadar CRM E…" at bounding box center [481, 354] width 962 height 709
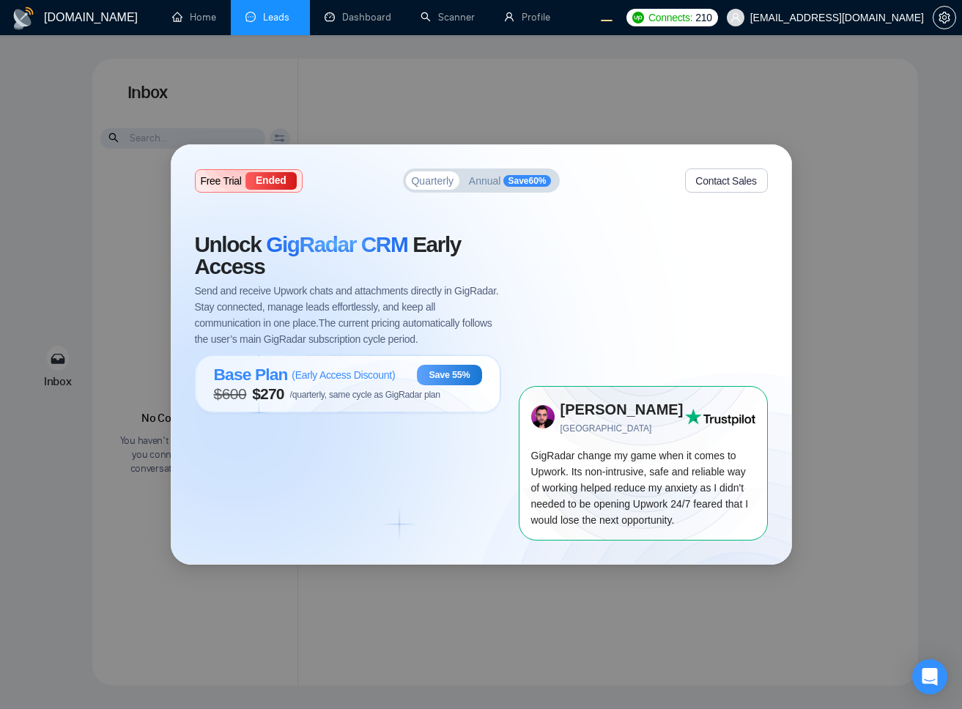
click at [528, 12] on div "Free Trial Ended Quarterly Annual Save 60 % Contact Sales Unlock GigRadar CRM E…" at bounding box center [481, 354] width 962 height 709
click at [747, 94] on div "Free Trial Ended Quarterly Annual Save 60 % Contact Sales Unlock GigRadar CRM E…" at bounding box center [481, 354] width 962 height 709
click at [349, 19] on link "Dashboard" at bounding box center [357, 17] width 67 height 12
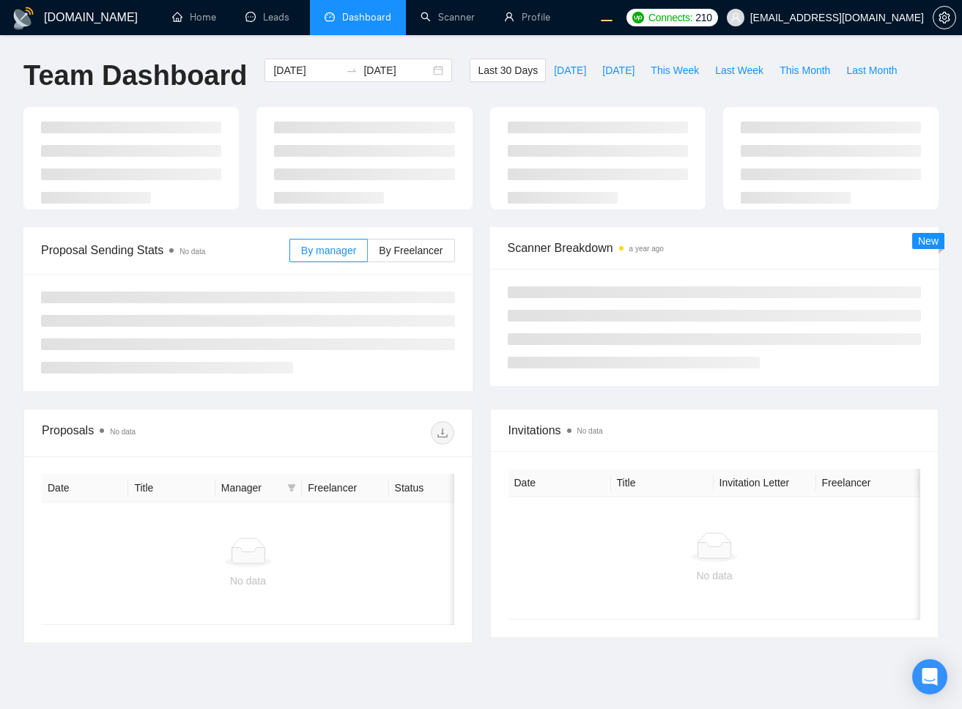
type input "2025-09-01"
type input "2025-10-01"
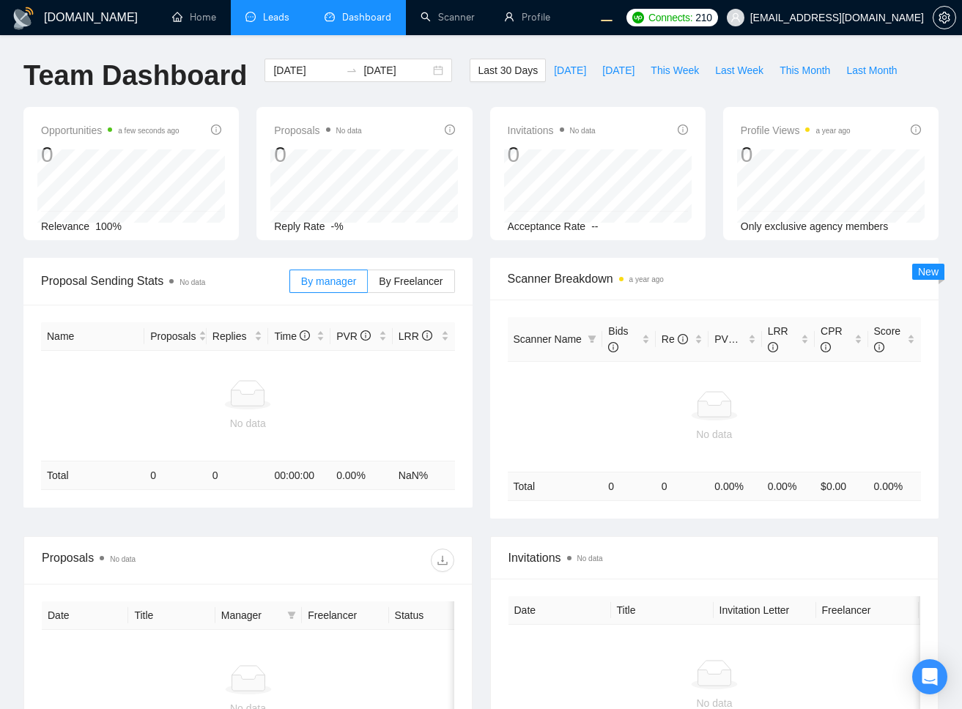
click at [286, 22] on link "Leads" at bounding box center [270, 17] width 50 height 12
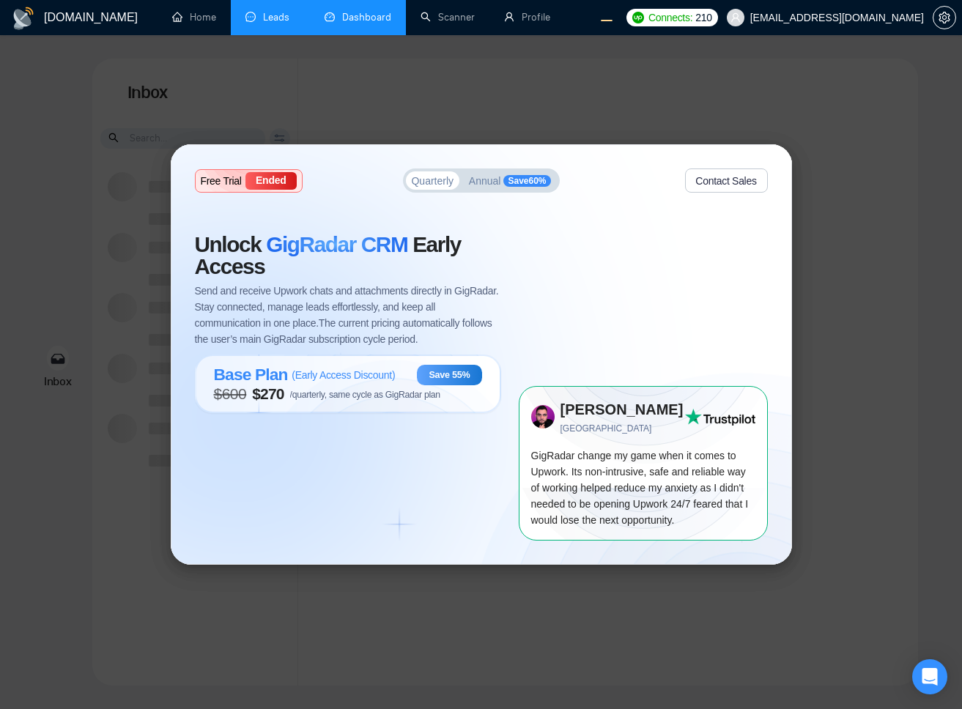
click at [687, 101] on div "Free Trial Ended Quarterly Annual Save 60 % Contact Sales Unlock GigRadar CRM E…" at bounding box center [481, 354] width 962 height 709
click at [505, 23] on div "Free Trial Ended Quarterly Annual Save 60 % Contact Sales Unlock GigRadar CRM E…" at bounding box center [481, 354] width 962 height 709
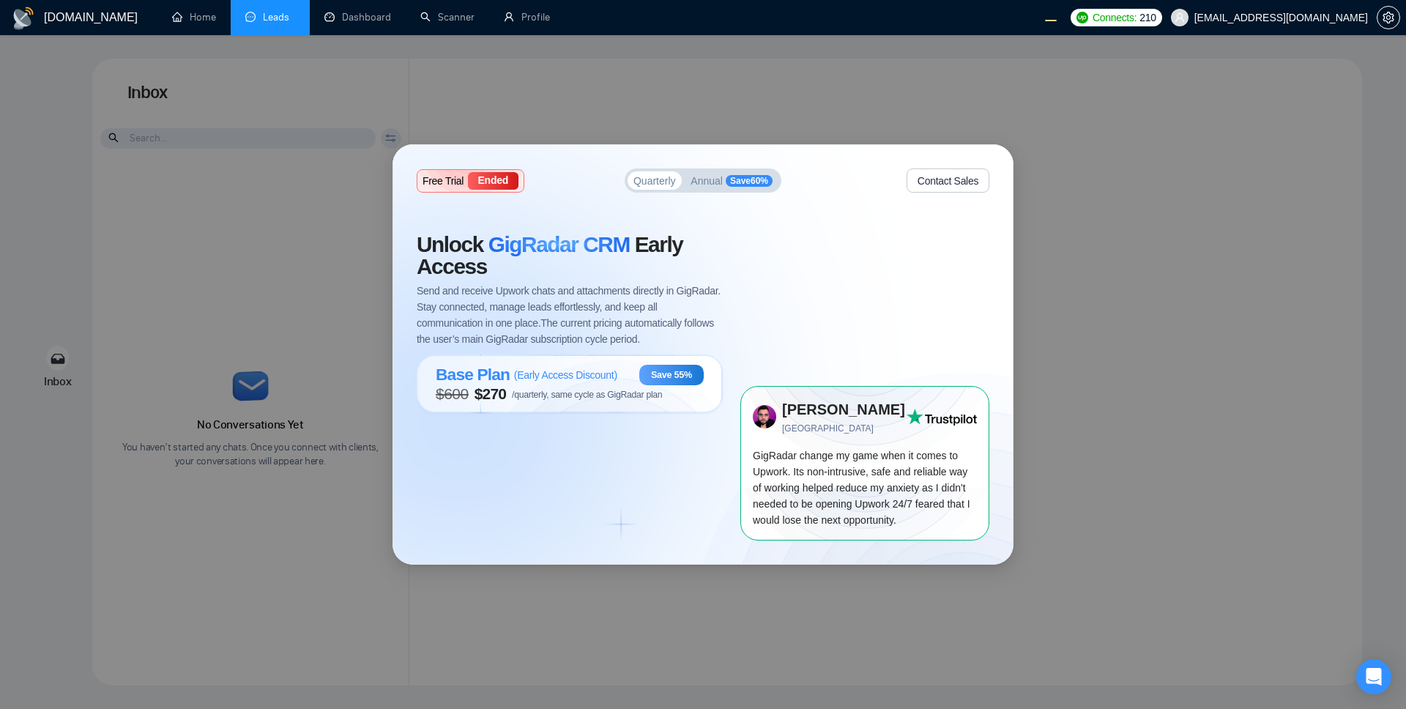
click at [727, 560] on div "Free Trial Ended Quarterly Annual Save 60 % Contact Sales Unlock GigRadar CRM E…" at bounding box center [703, 354] width 620 height 418
click at [755, 598] on div "Free Trial Ended Quarterly Annual Save 60 % Contact Sales Unlock GigRadar CRM E…" at bounding box center [703, 354] width 1406 height 709
click at [701, 185] on span "Annual" at bounding box center [707, 181] width 32 height 10
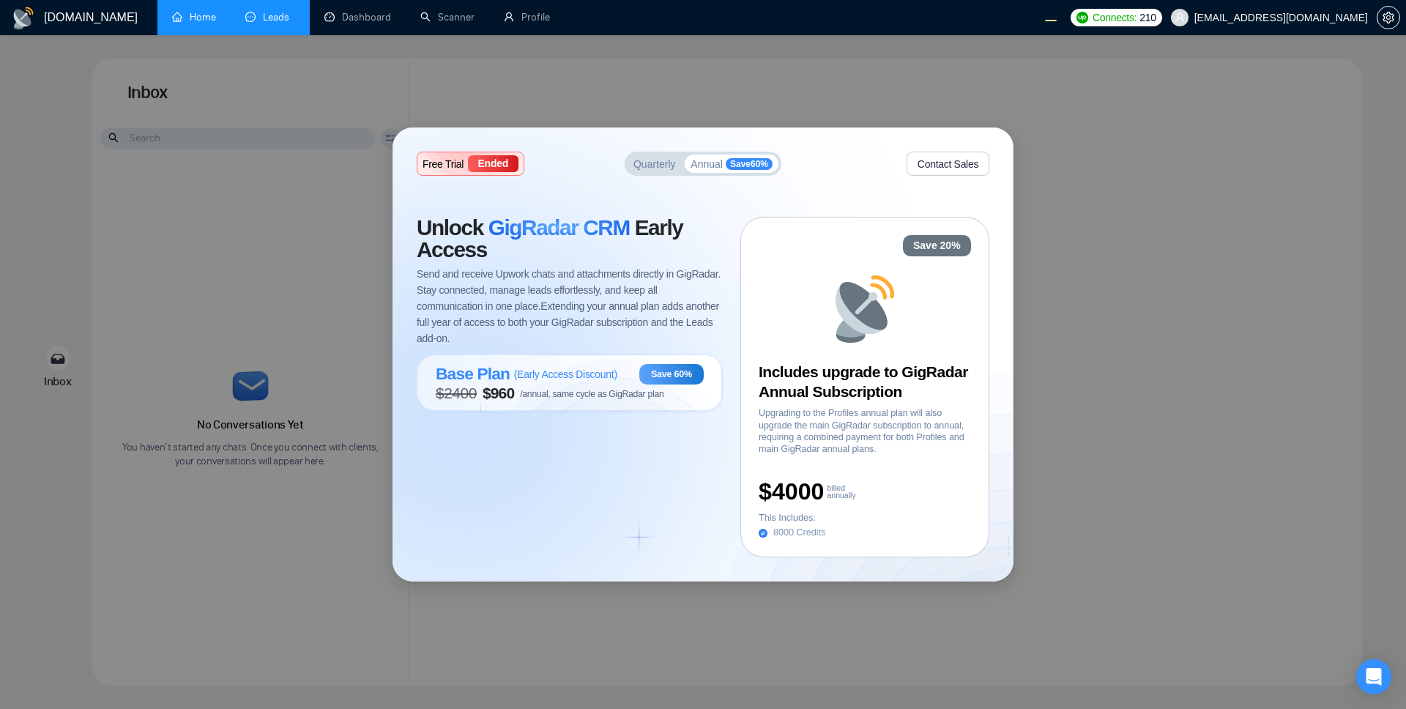
click at [198, 16] on link "Home" at bounding box center [194, 17] width 44 height 12
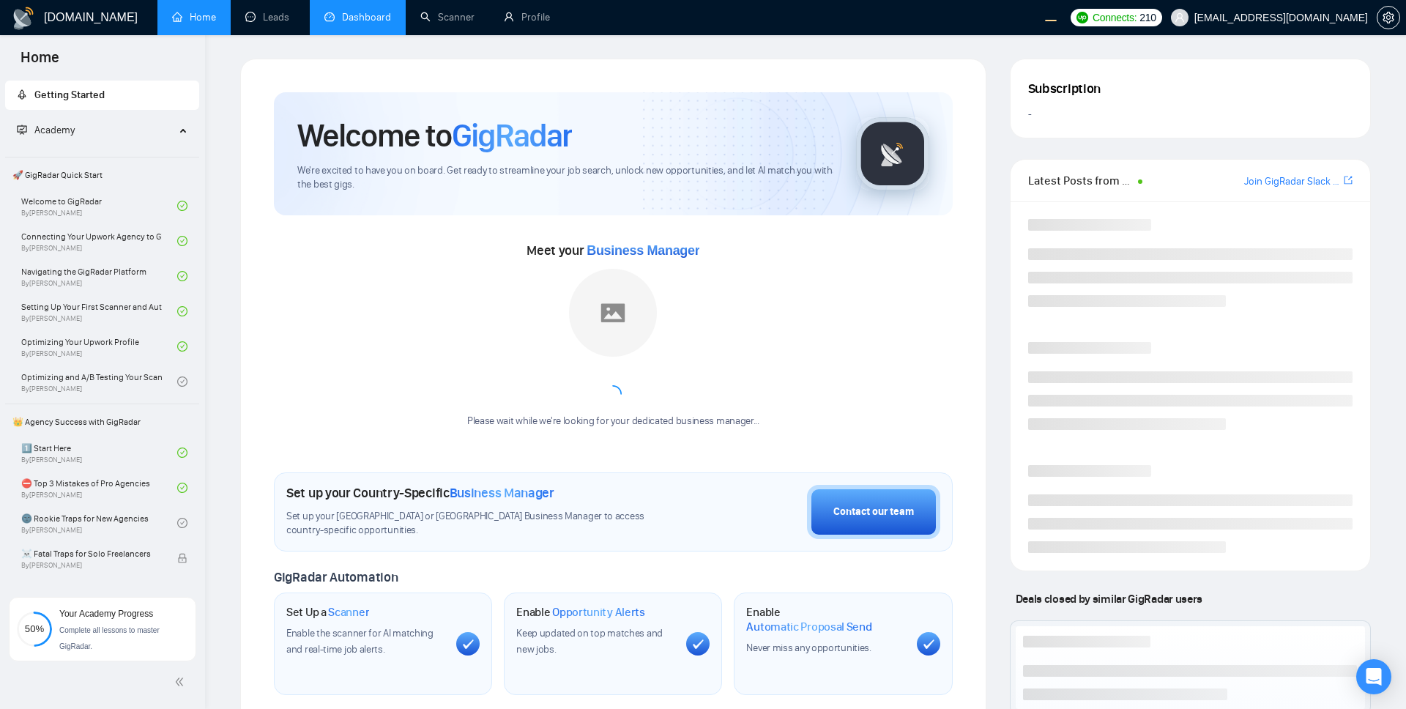
click at [333, 12] on link "Dashboard" at bounding box center [357, 17] width 67 height 12
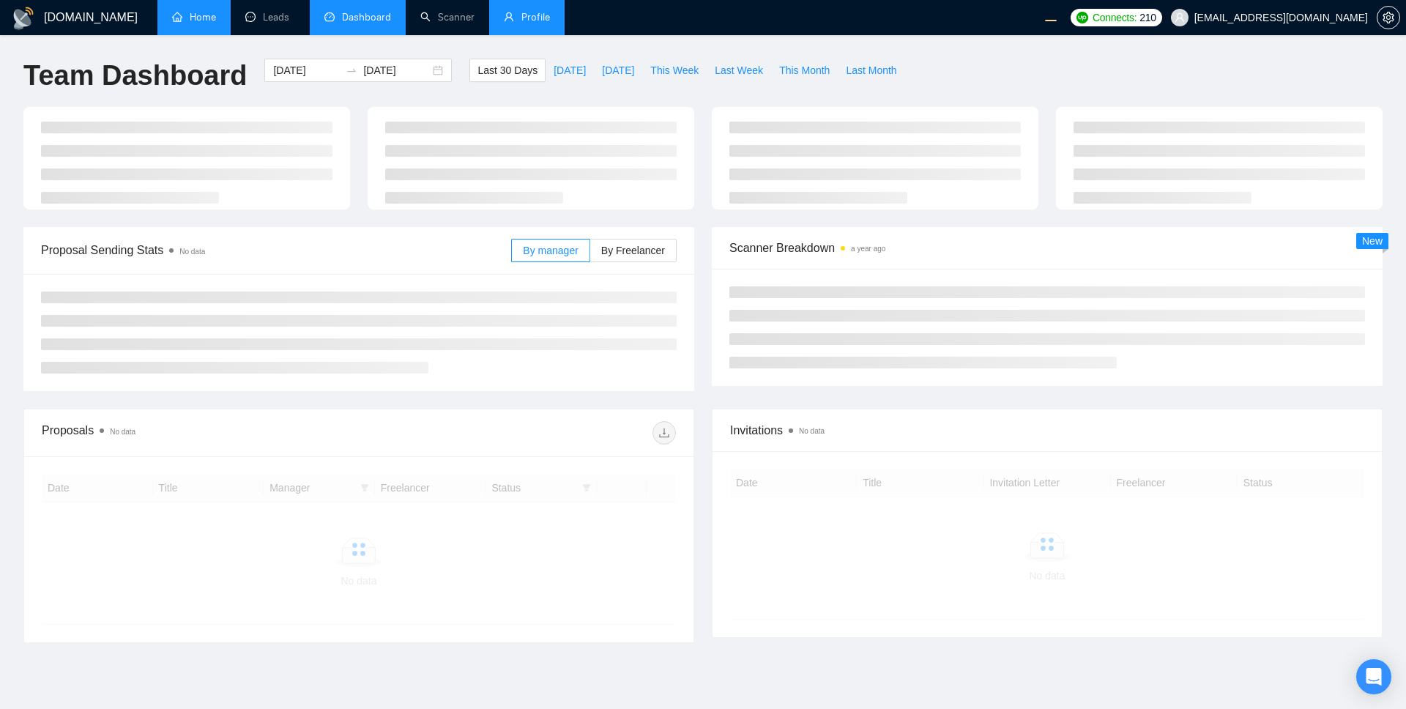
click at [505, 22] on link "Profile" at bounding box center [527, 17] width 46 height 12
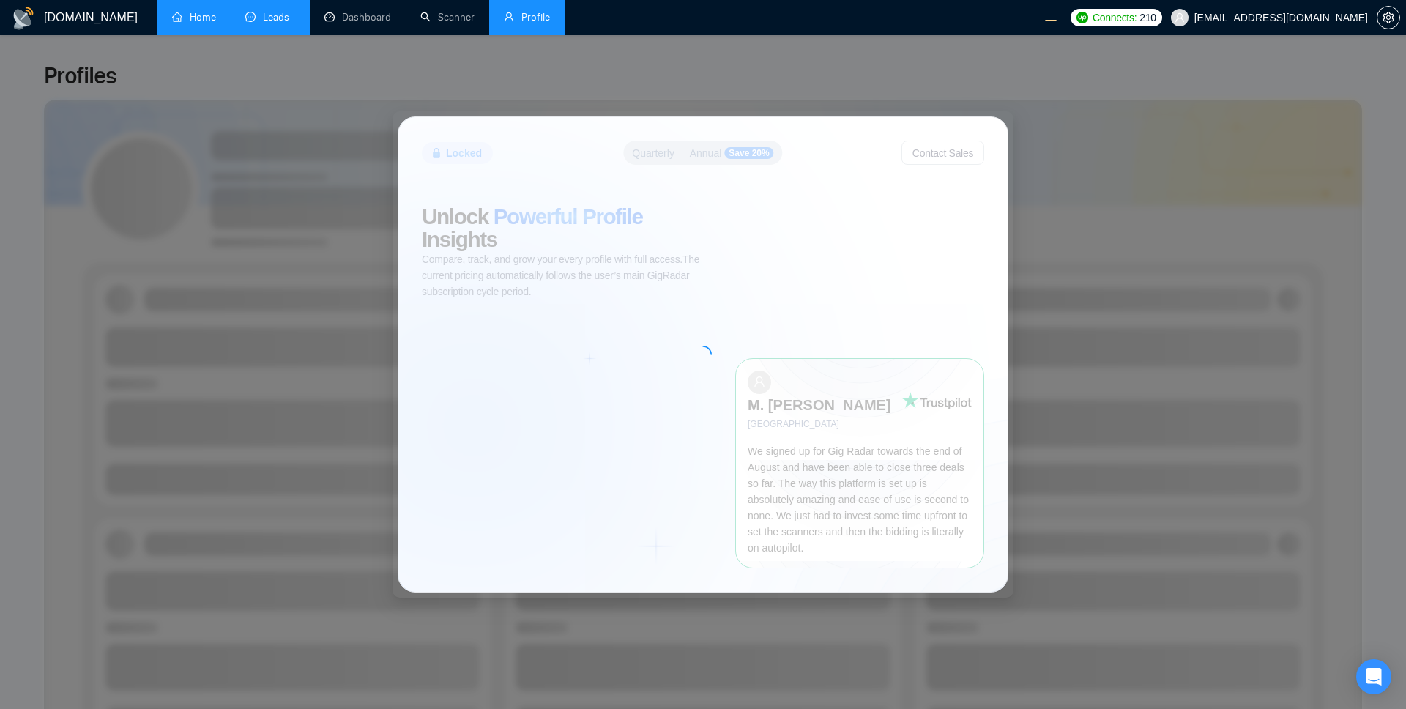
click at [267, 18] on link "Leads" at bounding box center [270, 17] width 50 height 12
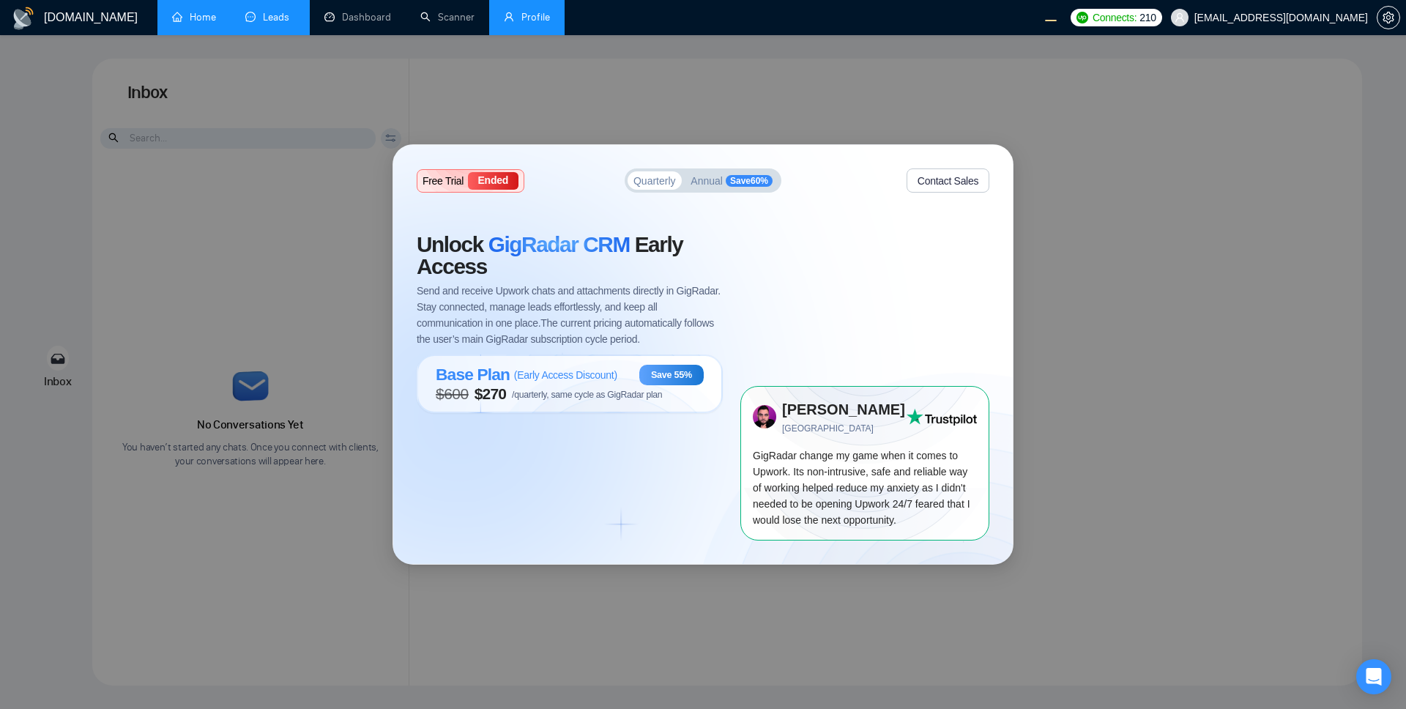
click at [1074, 237] on div "Free Trial Ended Quarterly Annual Save 60 % Contact Sales Unlock GigRadar CRM E…" at bounding box center [703, 354] width 1406 height 709
click at [684, 248] on span "Unlock GigRadar CRM Early Access" at bounding box center [570, 256] width 306 height 44
